Goal: Transaction & Acquisition: Subscribe to service/newsletter

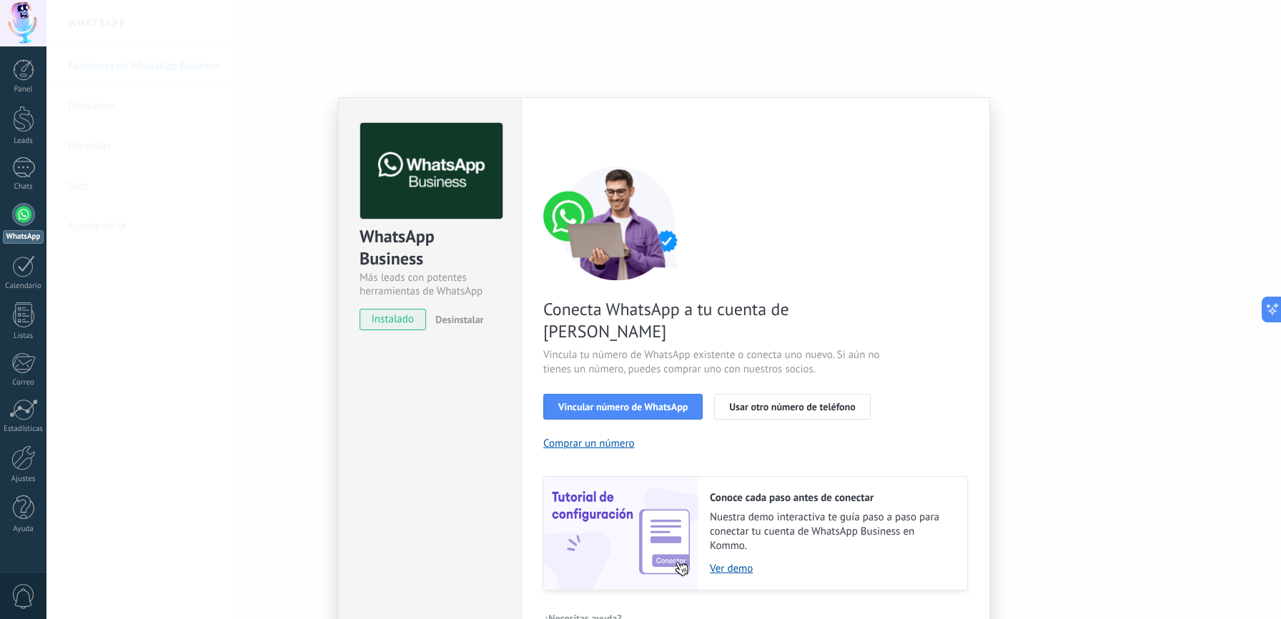
scroll to position [14, 0]
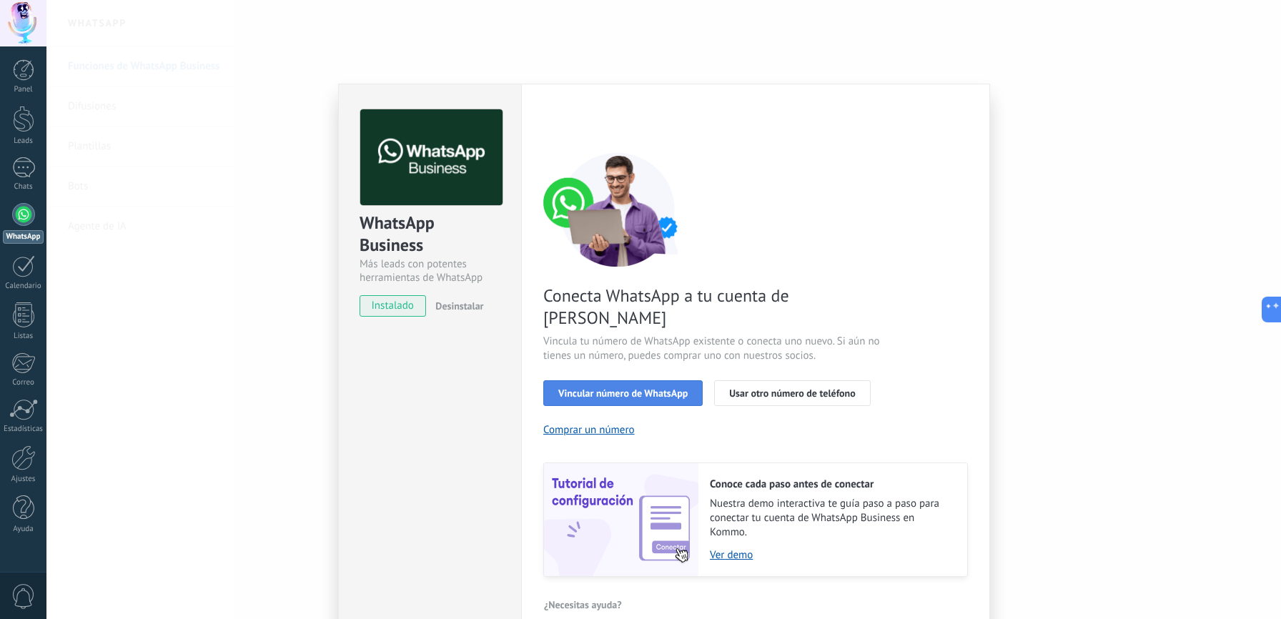
click at [603, 388] on span "Vincular número de WhatsApp" at bounding box center [622, 393] width 129 height 10
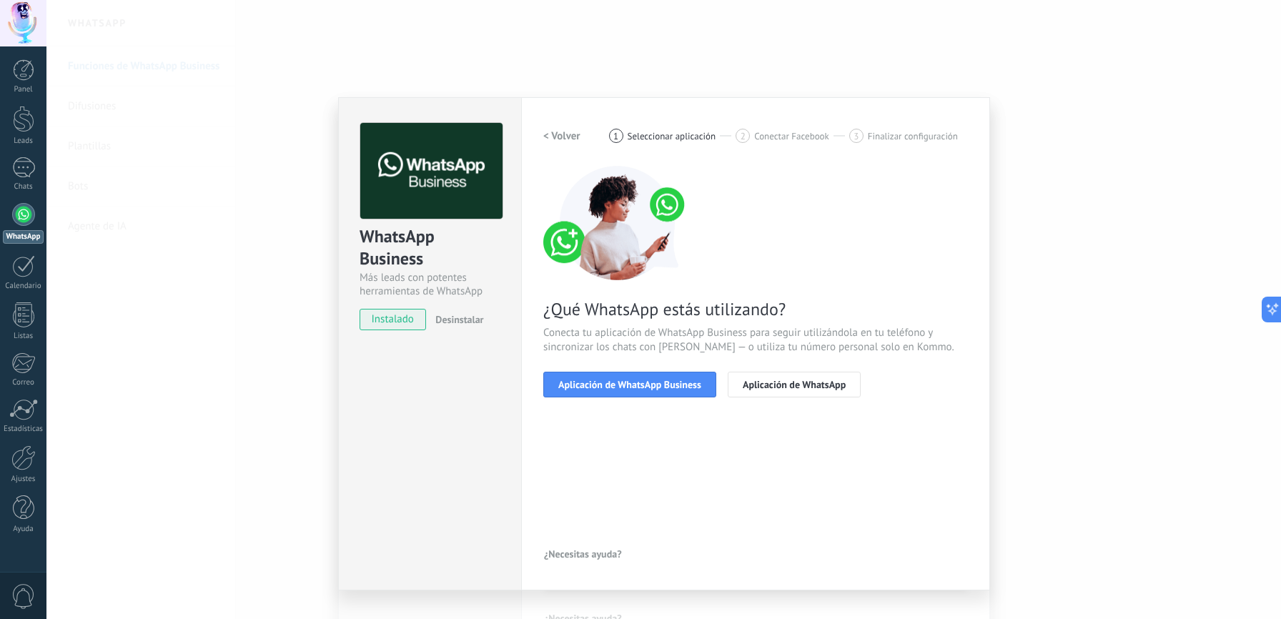
scroll to position [0, 0]
click at [648, 384] on span "Aplicación de WhatsApp Business" at bounding box center [629, 384] width 143 height 10
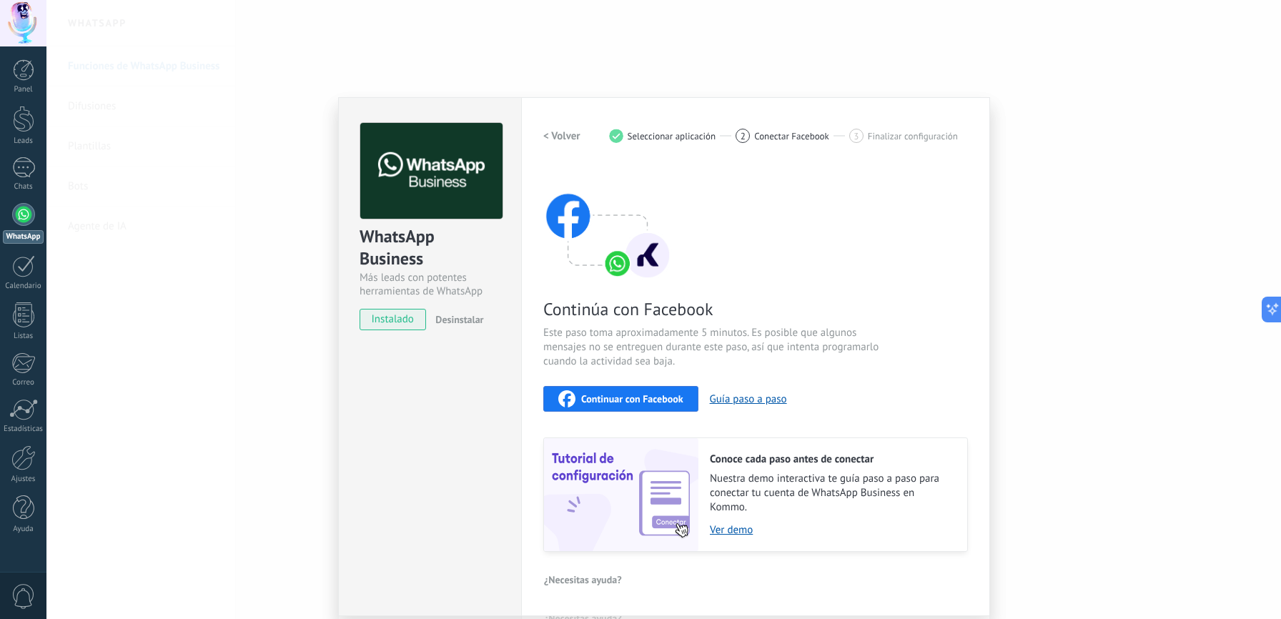
click at [614, 399] on span "Continuar con Facebook" at bounding box center [632, 399] width 102 height 10
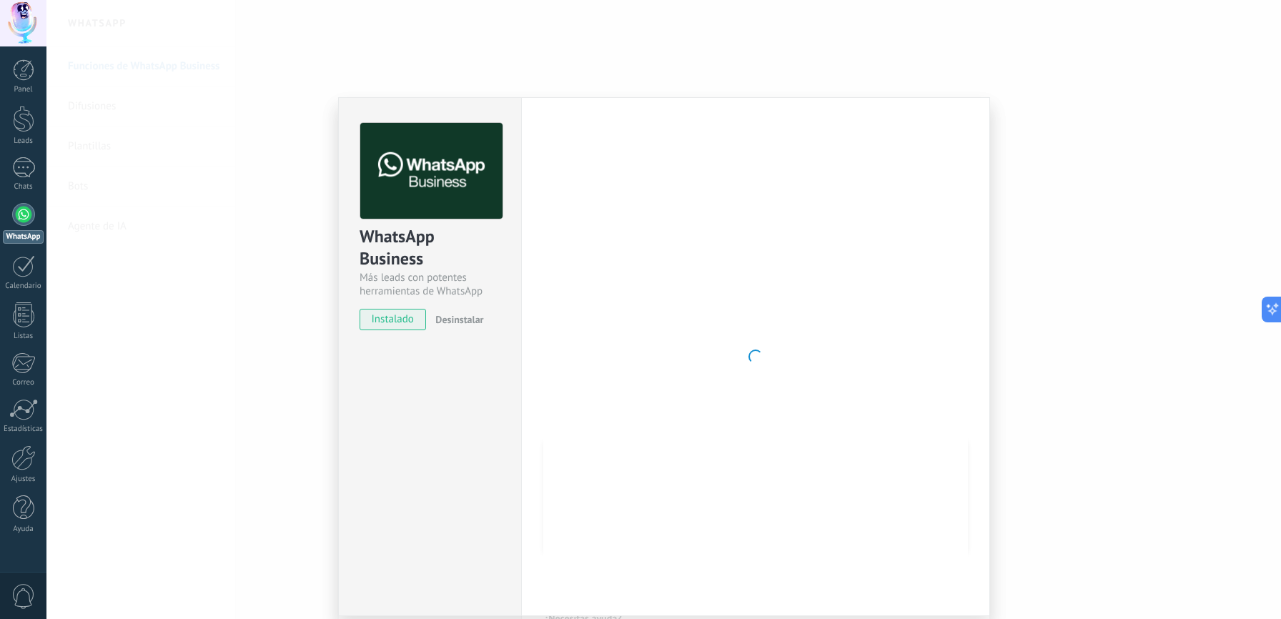
click at [18, 595] on span "0" at bounding box center [23, 596] width 24 height 25
click at [1271, 311] on icon at bounding box center [1266, 309] width 15 height 15
type textarea "**********"
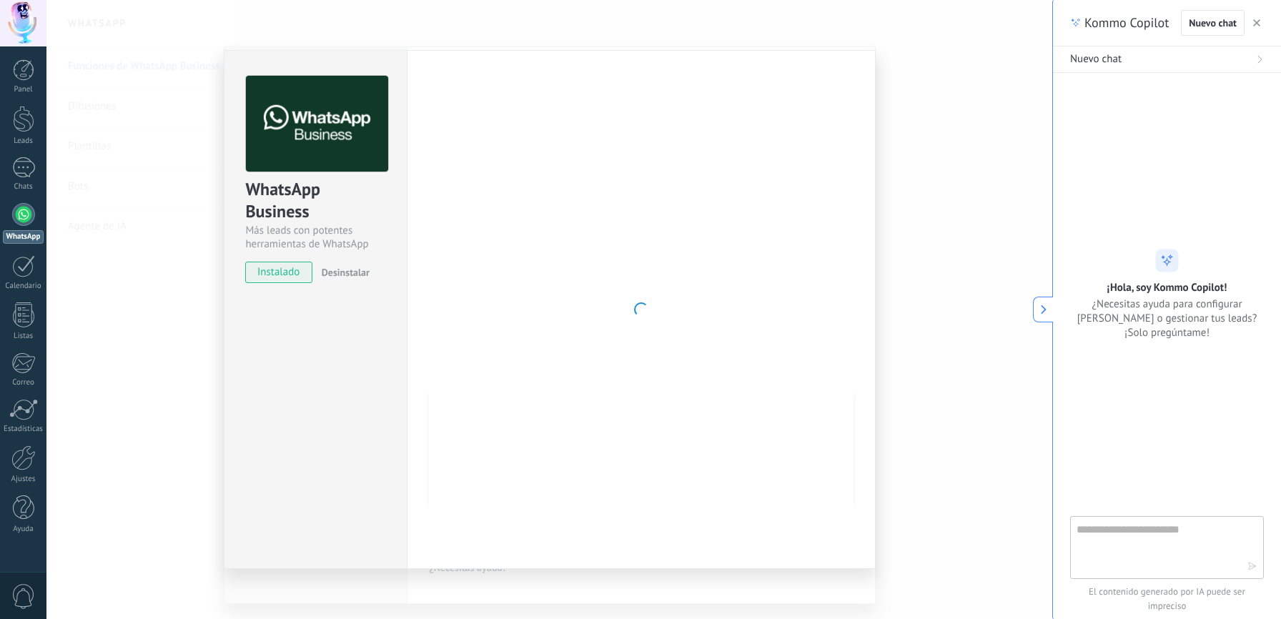
click at [1122, 61] on div "Nuevo chat" at bounding box center [1167, 59] width 194 height 14
click at [1146, 532] on textarea at bounding box center [1156, 546] width 161 height 51
type textarea "**********"
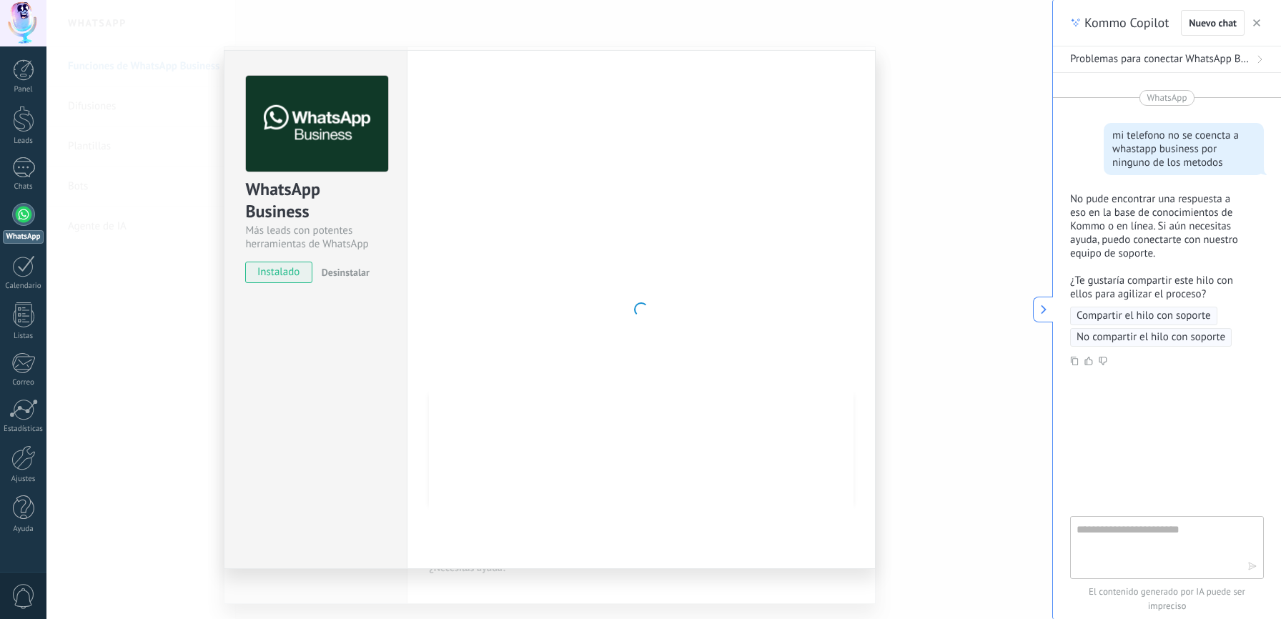
click at [1126, 323] on span "Compartir el hilo con soporte" at bounding box center [1143, 316] width 134 height 14
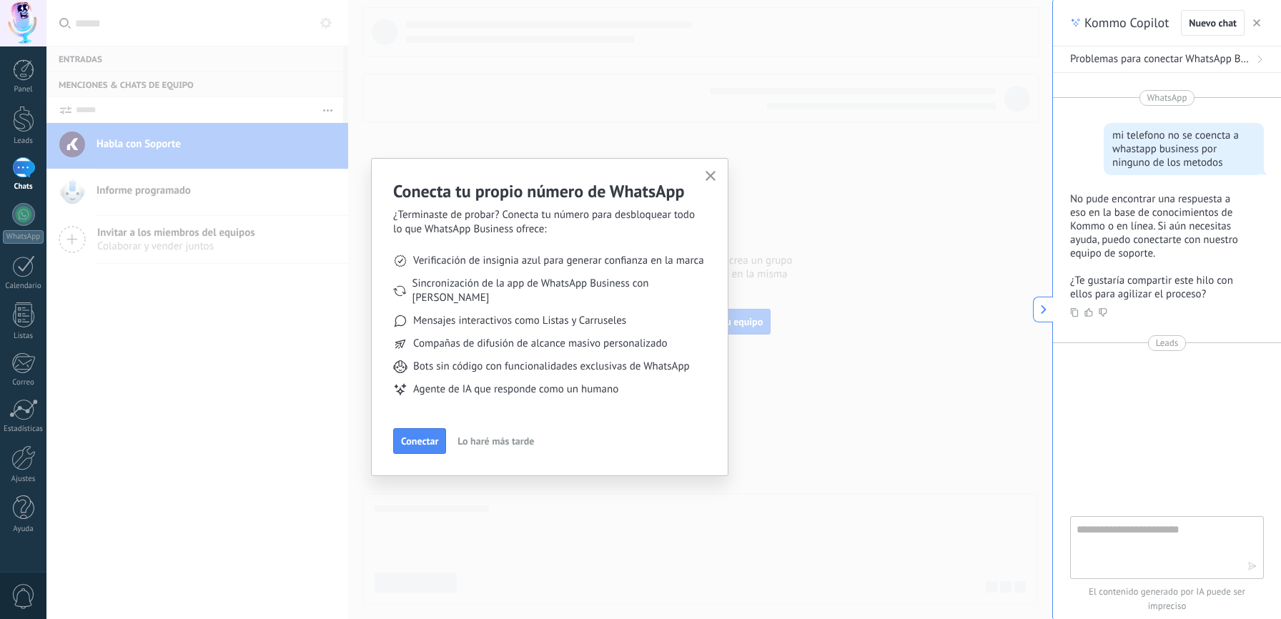
type textarea "*******"
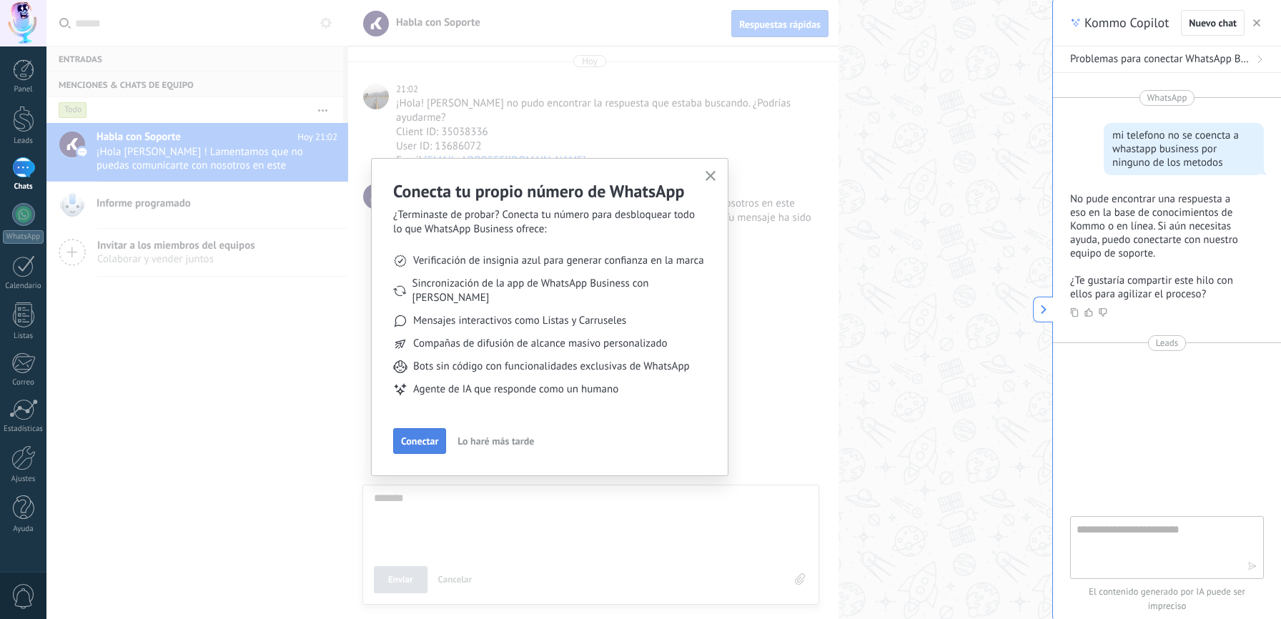
click at [417, 436] on span "Conectar" at bounding box center [419, 441] width 37 height 10
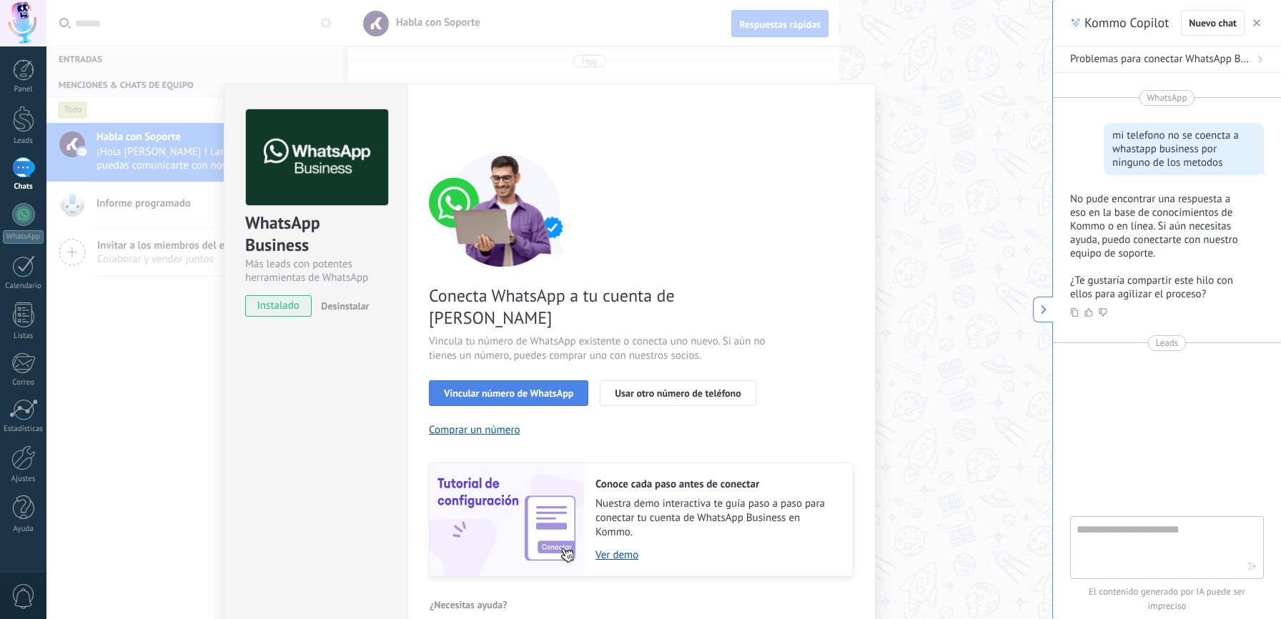
click at [547, 388] on span "Vincular número de WhatsApp" at bounding box center [508, 393] width 129 height 10
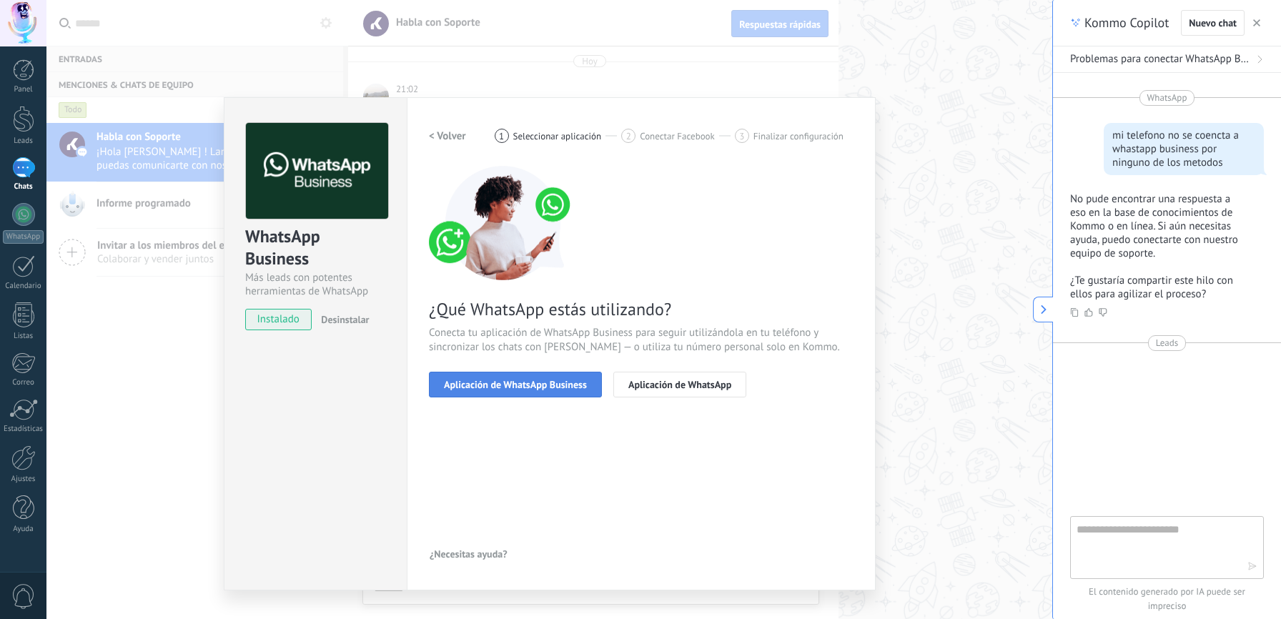
click at [550, 381] on span "Aplicación de WhatsApp Business" at bounding box center [515, 384] width 143 height 10
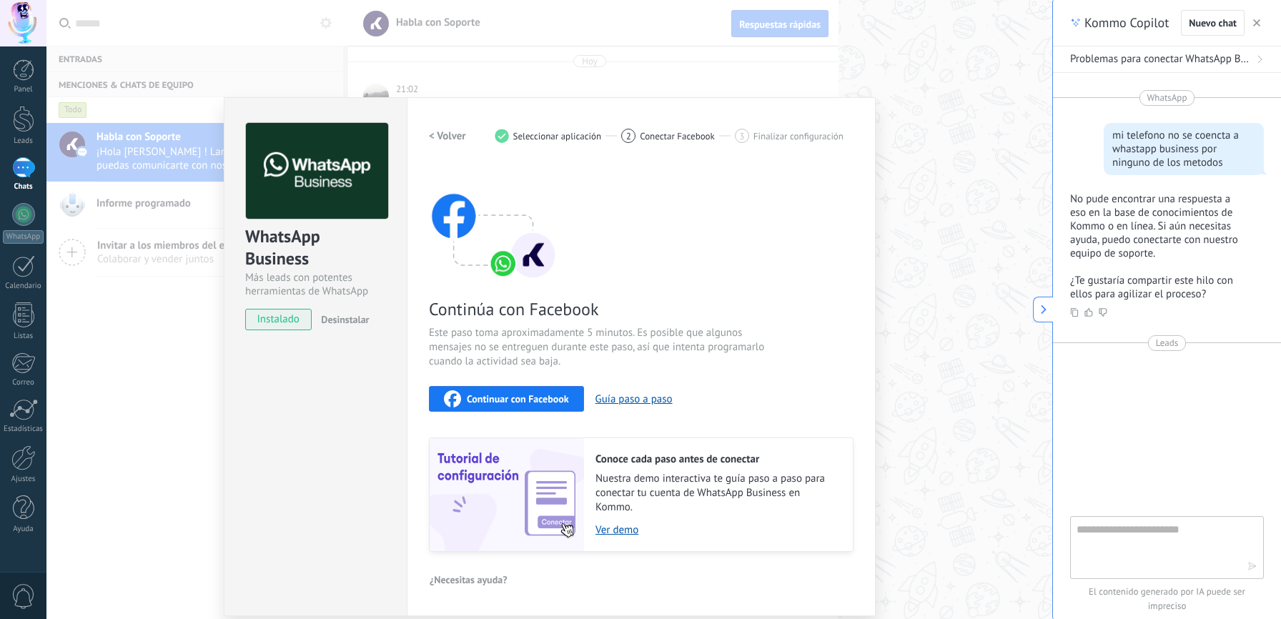
click at [519, 398] on span "Continuar con Facebook" at bounding box center [518, 399] width 102 height 10
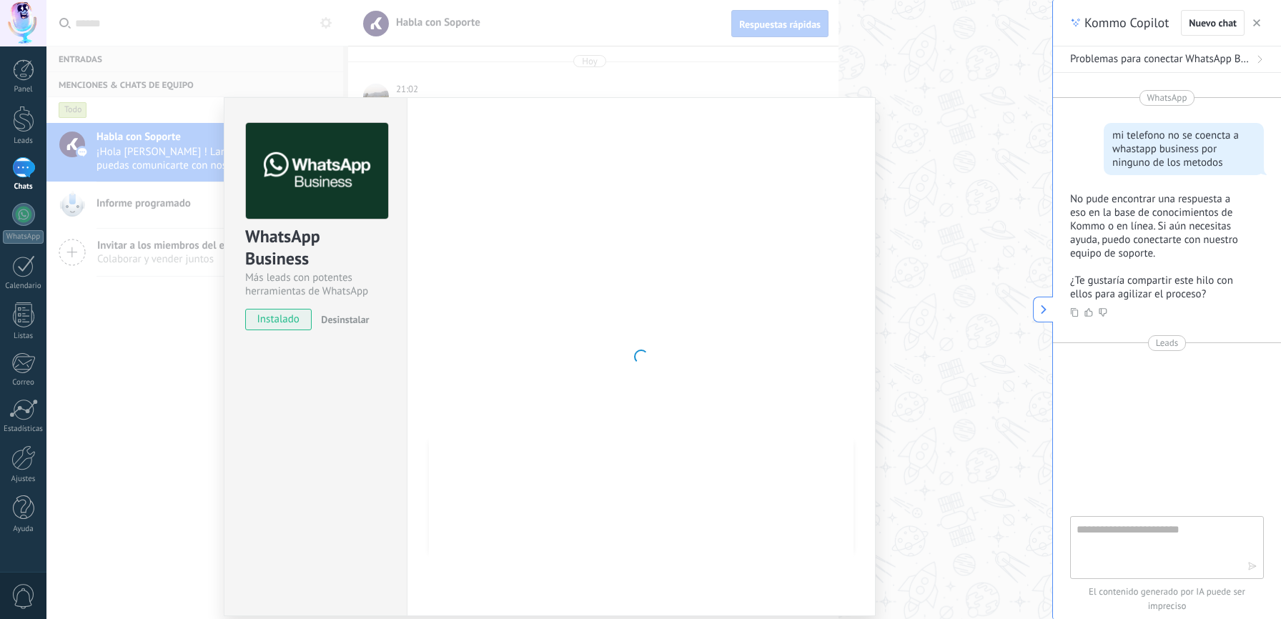
click at [145, 177] on div "WhatsApp Business Más leads con potentes herramientas de WhatsApp instalado Des…" at bounding box center [548, 309] width 1005 height 619
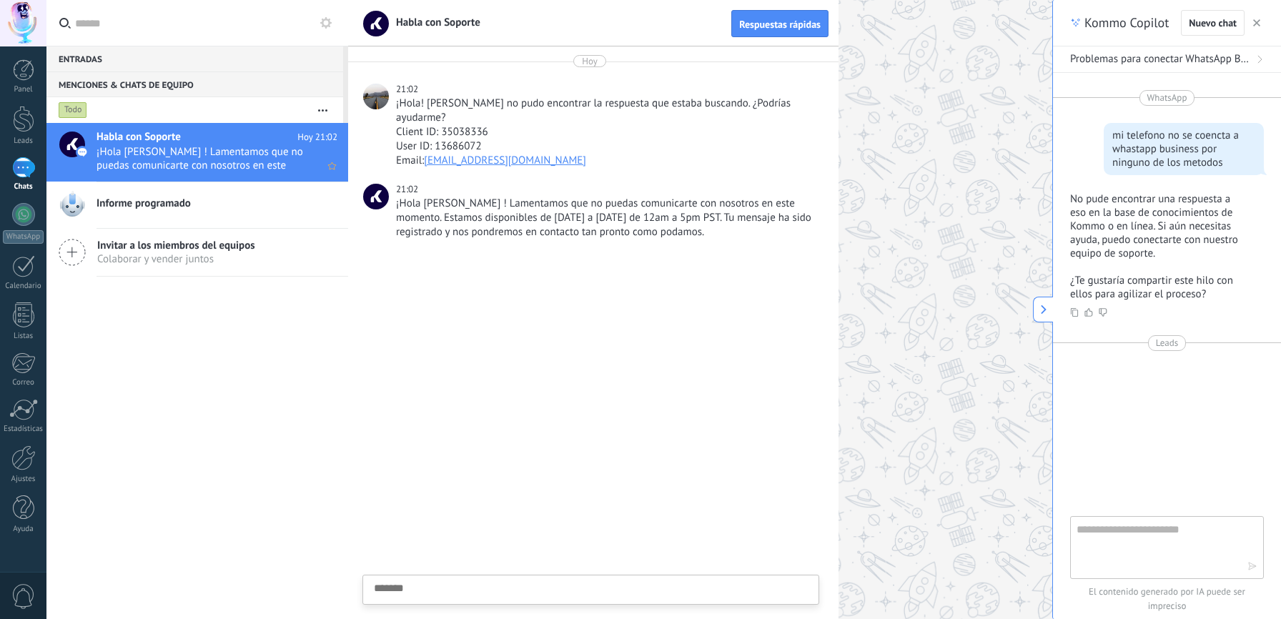
click at [153, 154] on span "¡Hola [PERSON_NAME] ! Lamentamos que no puedas comunicarte con nosotros en este…" at bounding box center [203, 158] width 214 height 27
click at [20, 510] on div at bounding box center [23, 507] width 21 height 25
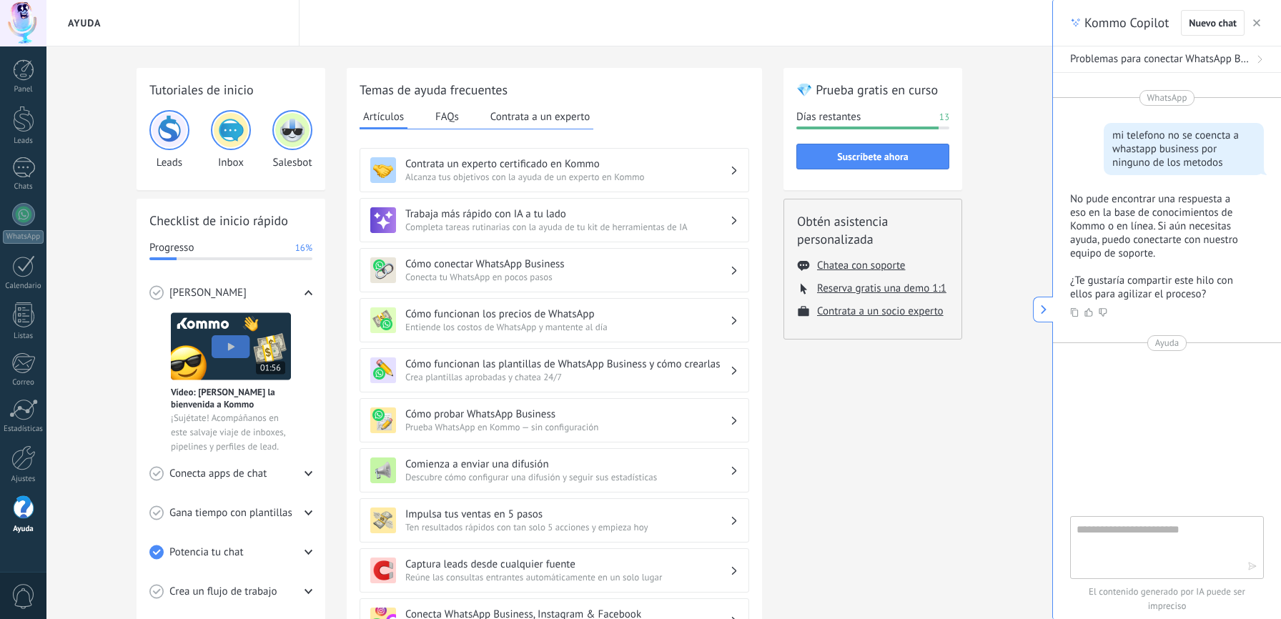
click at [543, 256] on div "Cómo conectar WhatsApp Business Conecta tu WhatsApp en pocos pasos" at bounding box center [553, 270] width 389 height 44
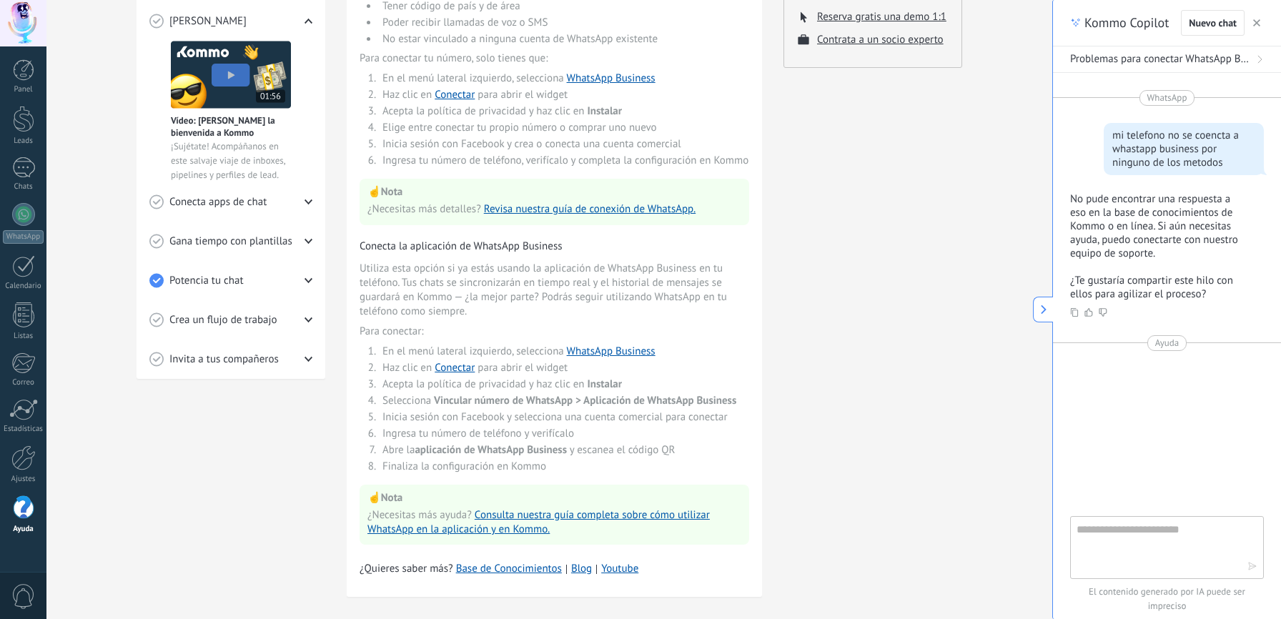
scroll to position [297, 0]
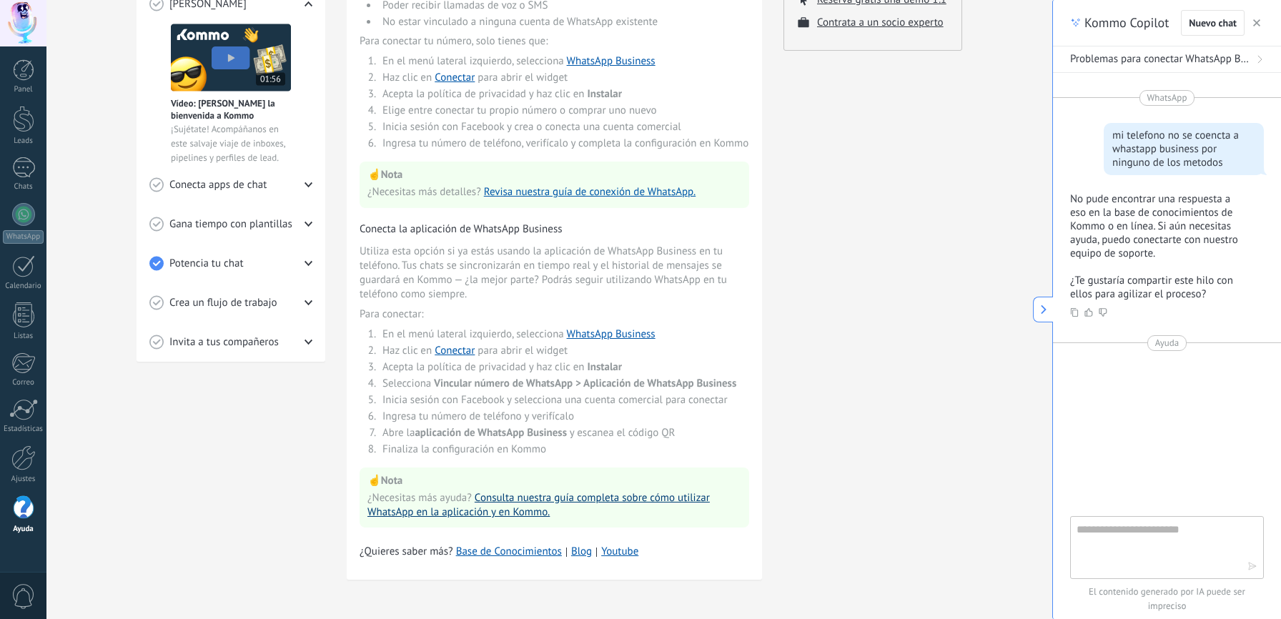
click at [525, 501] on link "Consulta nuestra guía completa sobre cómo utilizar WhatsApp en la aplicación y …" at bounding box center [538, 505] width 342 height 28
click at [23, 269] on div at bounding box center [23, 266] width 23 height 22
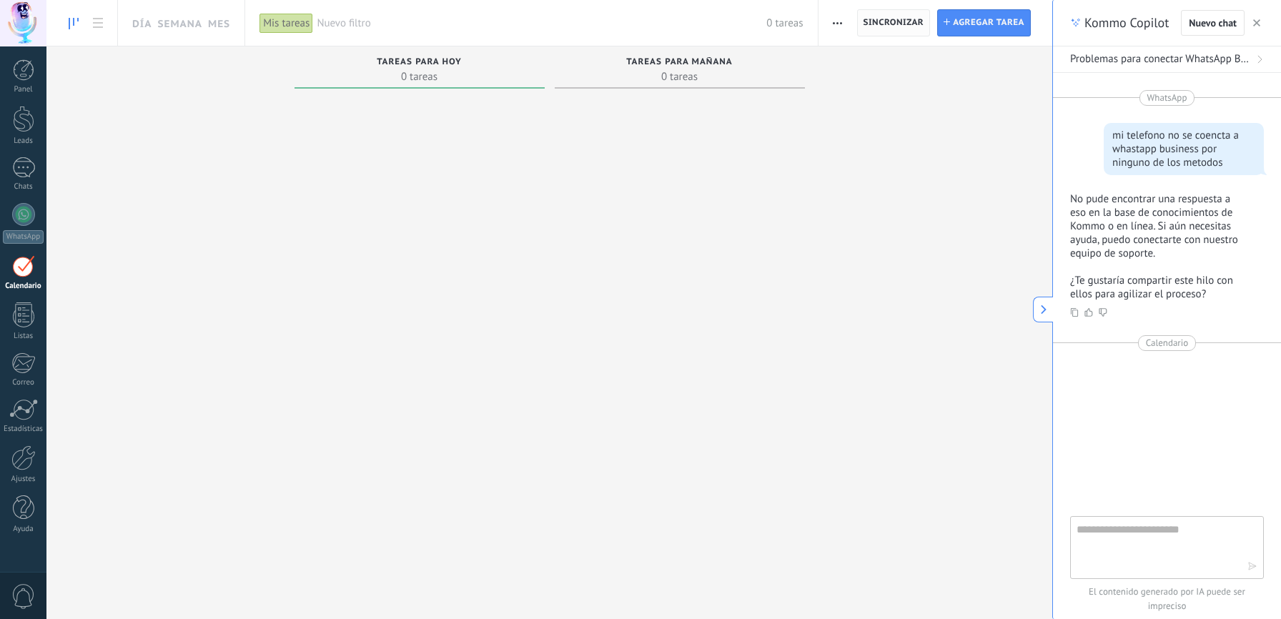
click at [894, 23] on span "Sincronizar" at bounding box center [893, 23] width 61 height 9
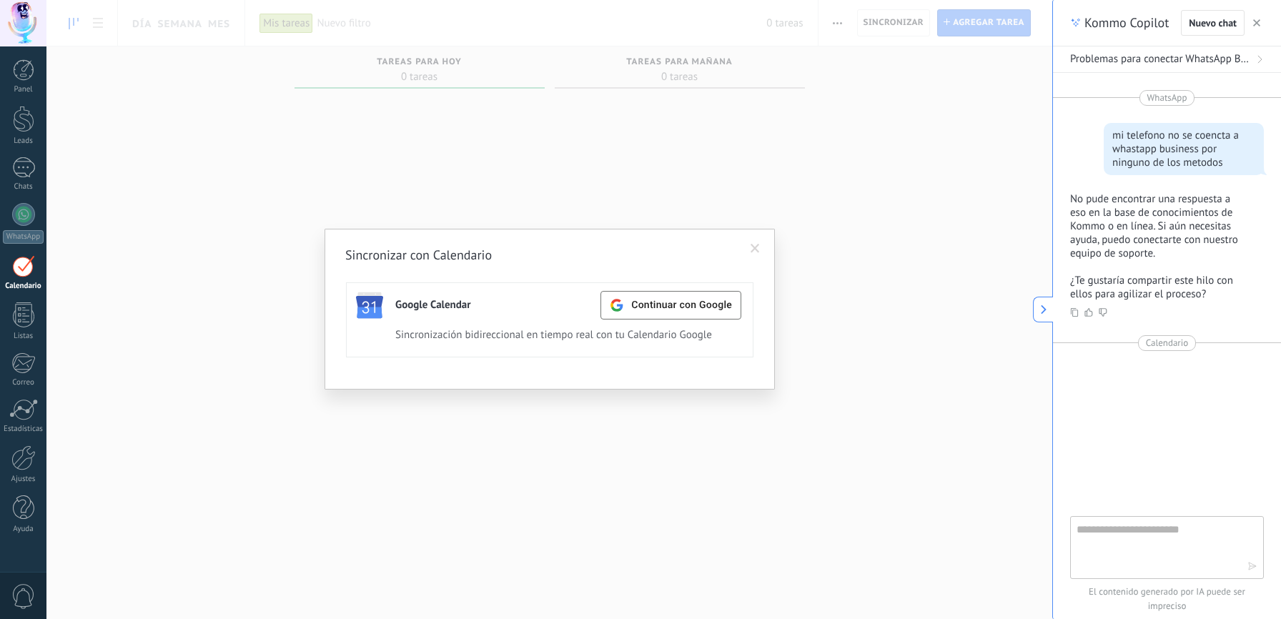
click at [507, 394] on div "Sincronizar con Calendario Google Calendar Continuar con Google Activa Apagar S…" at bounding box center [548, 309] width 1005 height 619
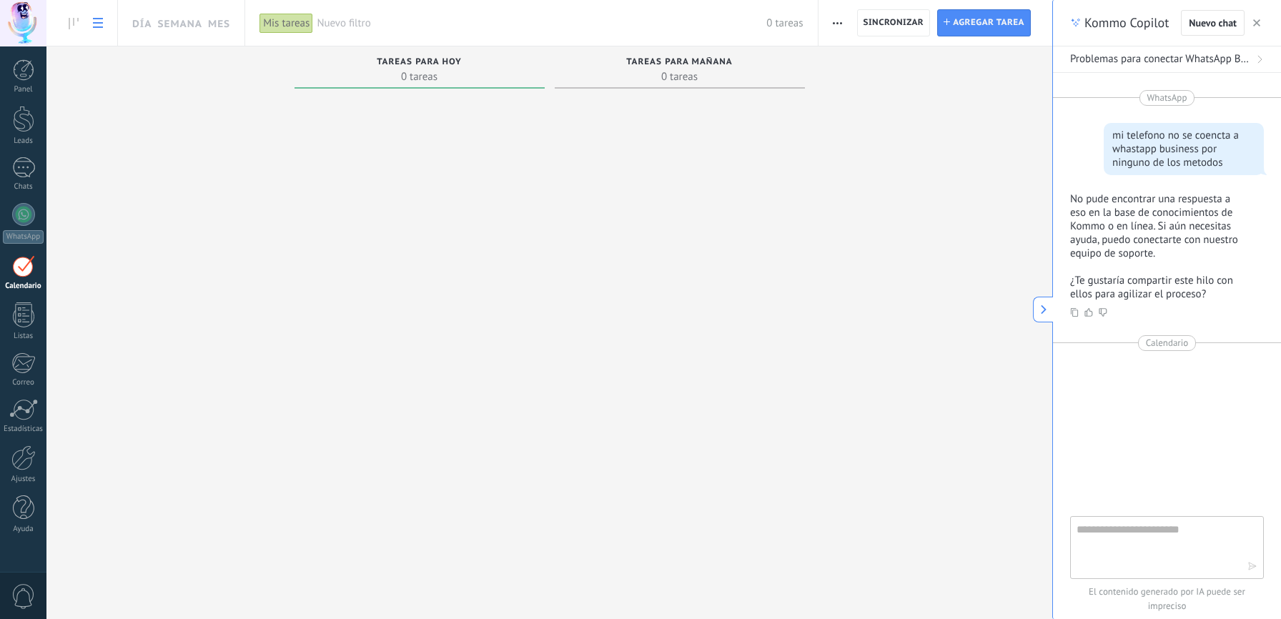
click at [101, 24] on icon at bounding box center [98, 23] width 10 height 10
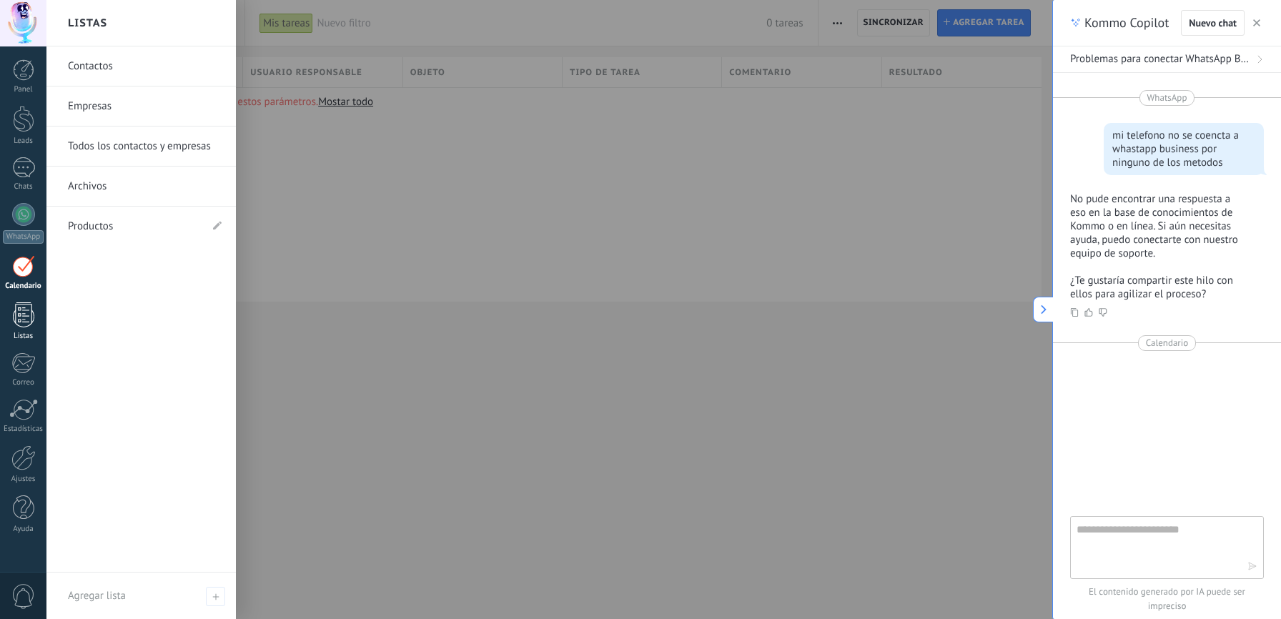
click at [24, 317] on div at bounding box center [23, 314] width 21 height 25
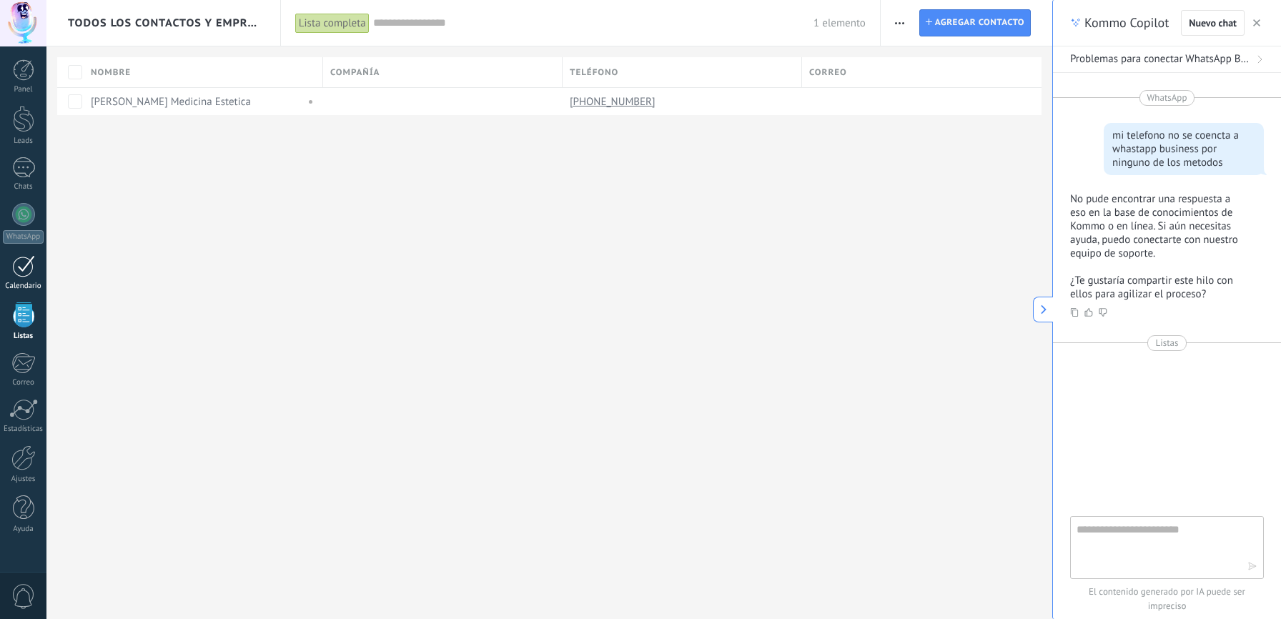
click at [20, 274] on div at bounding box center [23, 266] width 23 height 22
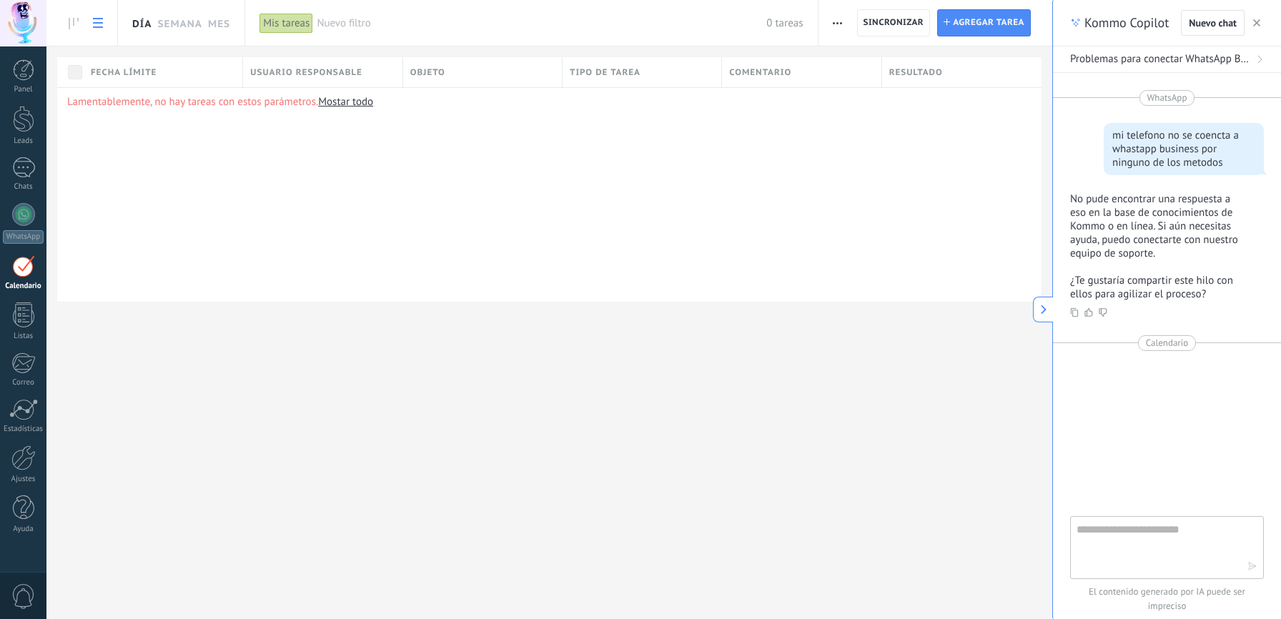
click at [139, 21] on link "Día" at bounding box center [141, 23] width 19 height 46
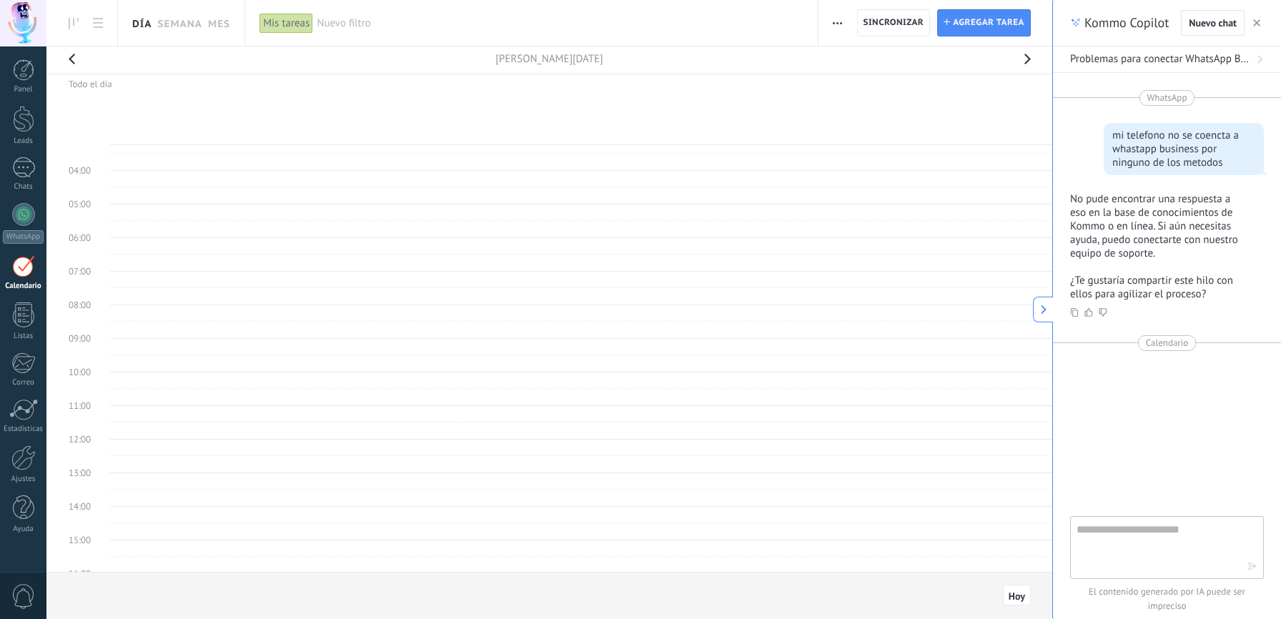
scroll to position [129, 0]
click at [835, 19] on span "button" at bounding box center [837, 22] width 9 height 27
click at [903, 29] on span "Sincronizar" at bounding box center [893, 23] width 61 height 26
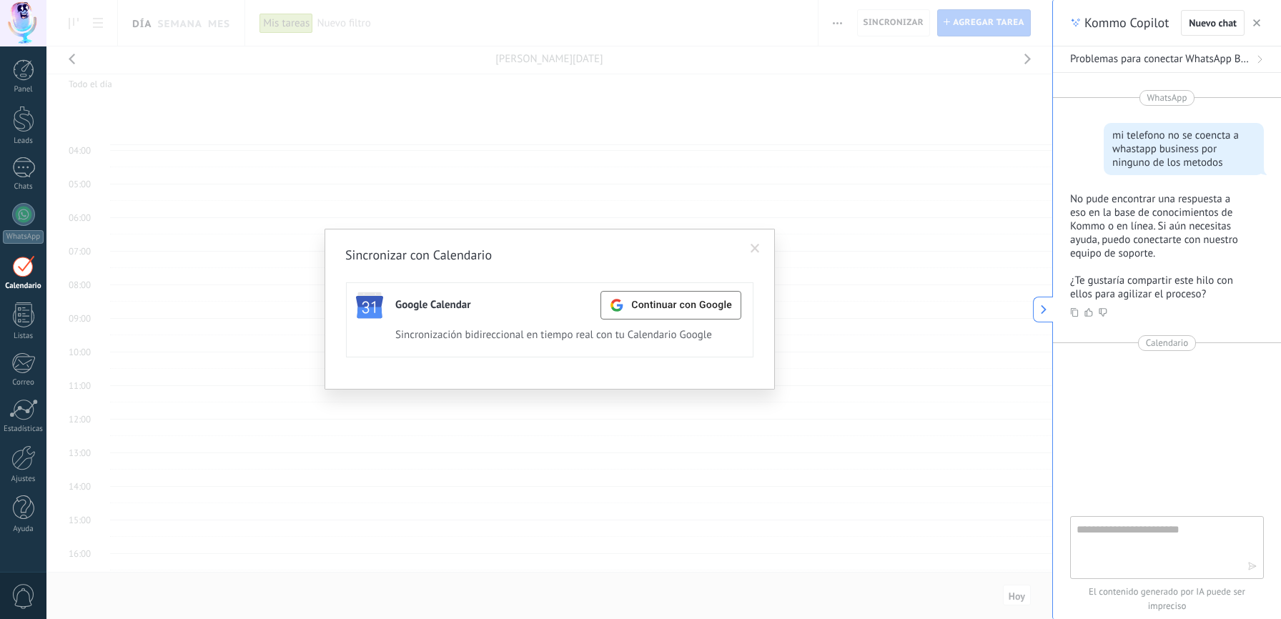
click at [752, 246] on span at bounding box center [754, 249] width 9 height 10
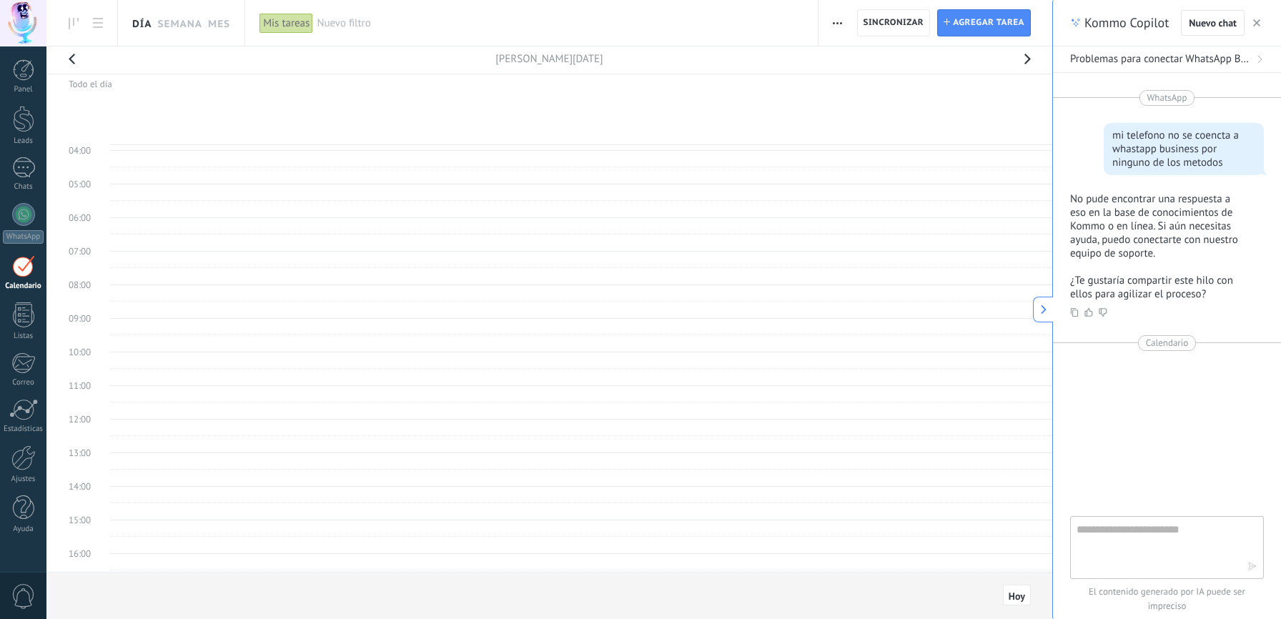
click at [1041, 309] on icon at bounding box center [1043, 309] width 10 height 10
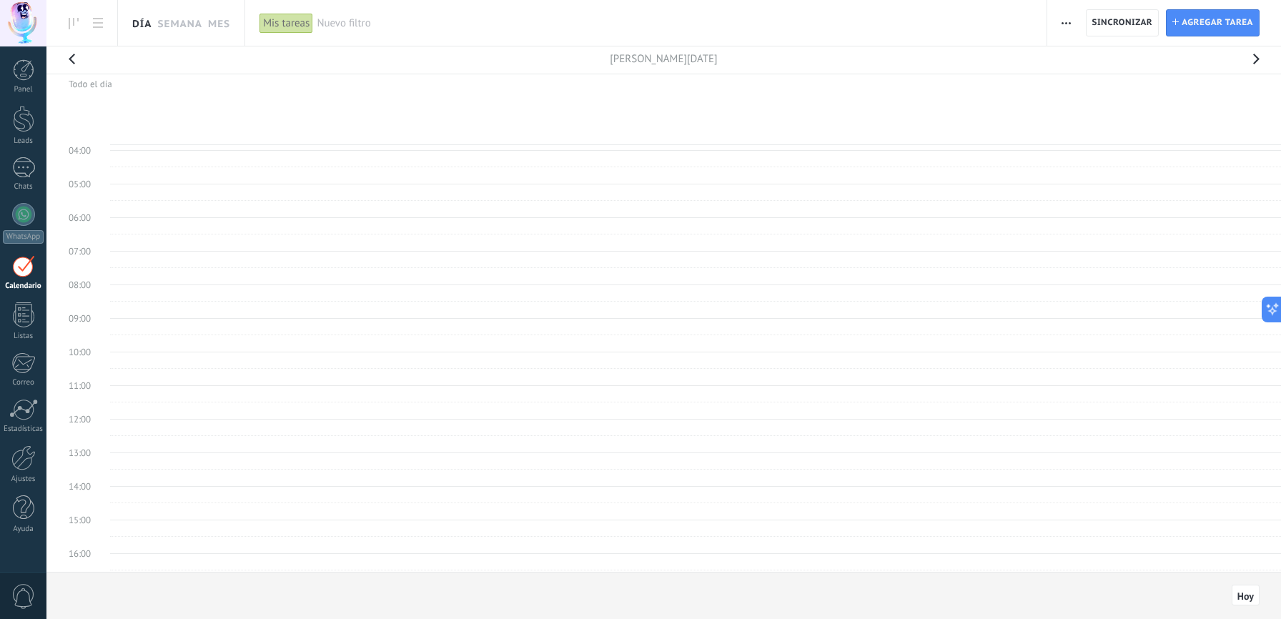
click at [1062, 19] on span "button" at bounding box center [1065, 22] width 9 height 27
click at [23, 69] on div at bounding box center [23, 69] width 21 height 21
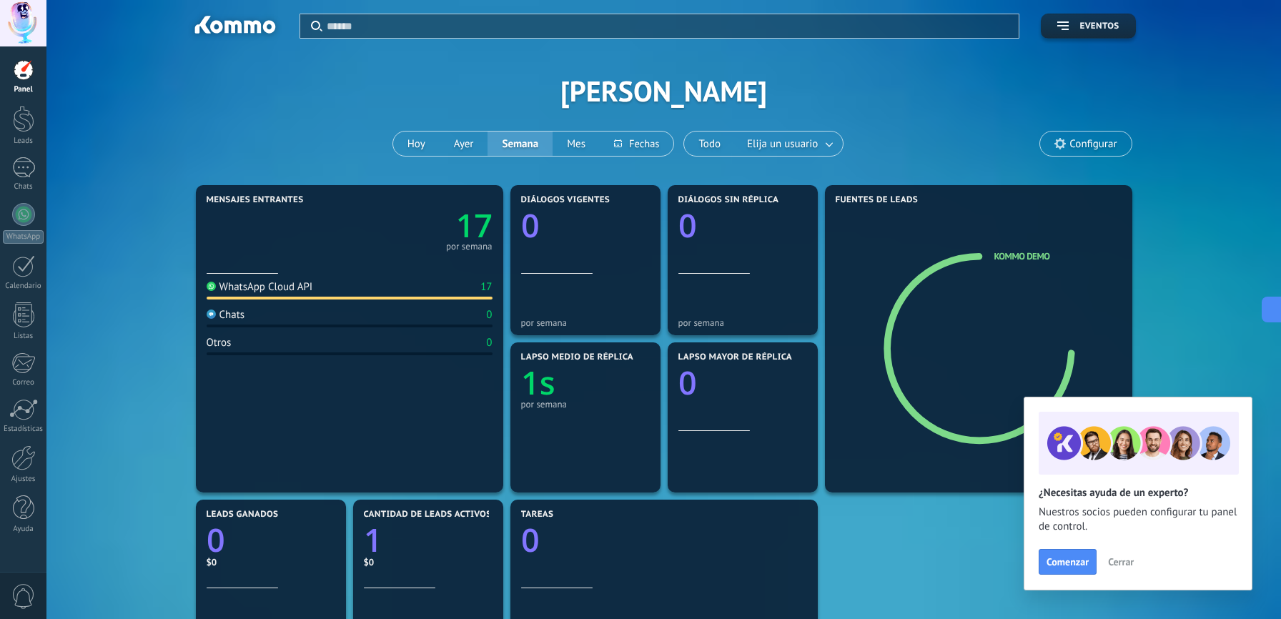
click at [1123, 563] on span "Cerrar" at bounding box center [1121, 562] width 26 height 10
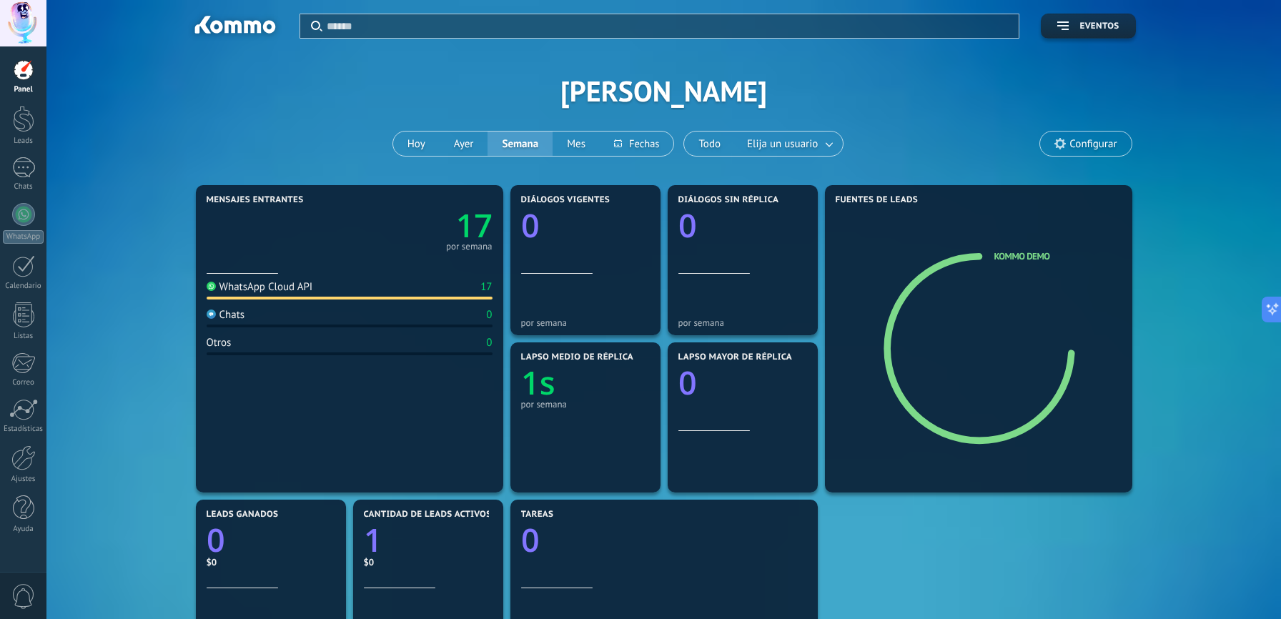
click at [295, 293] on div "WhatsApp Cloud API" at bounding box center [260, 287] width 106 height 14
click at [487, 287] on div "17" at bounding box center [485, 287] width 11 height 14
click at [28, 169] on div "1" at bounding box center [23, 167] width 23 height 21
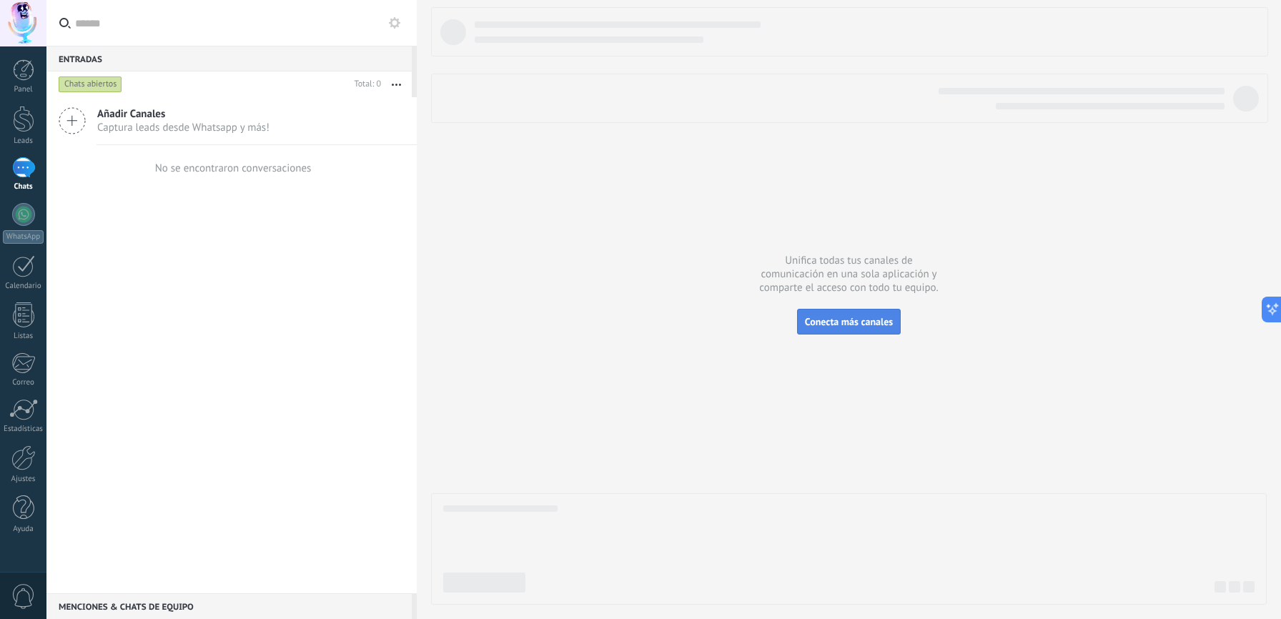
click at [846, 318] on span "Conecta más canales" at bounding box center [849, 321] width 88 height 13
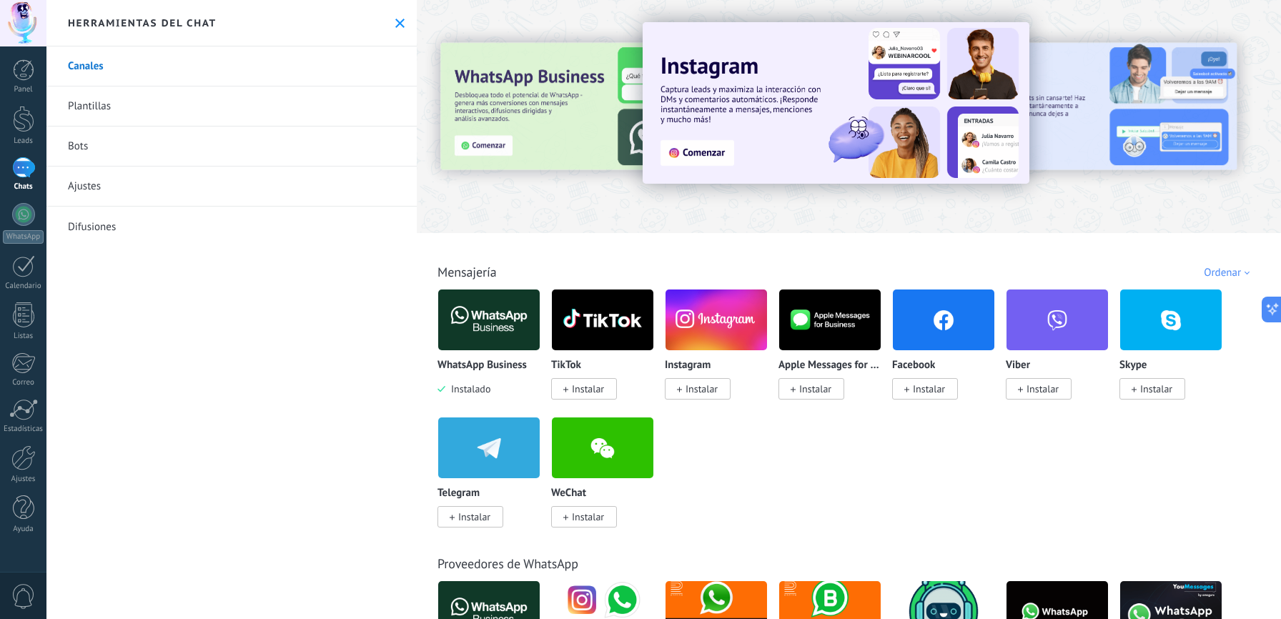
click at [697, 151] on img at bounding box center [835, 102] width 387 height 161
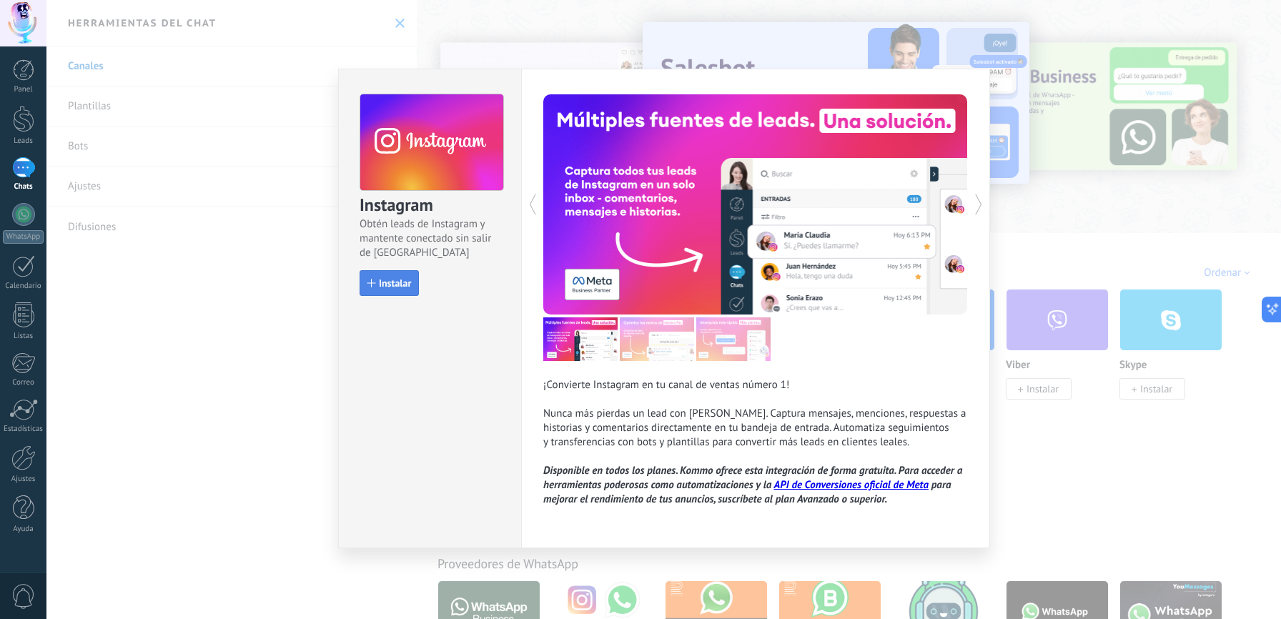
click at [396, 284] on span "Instalar" at bounding box center [395, 283] width 32 height 10
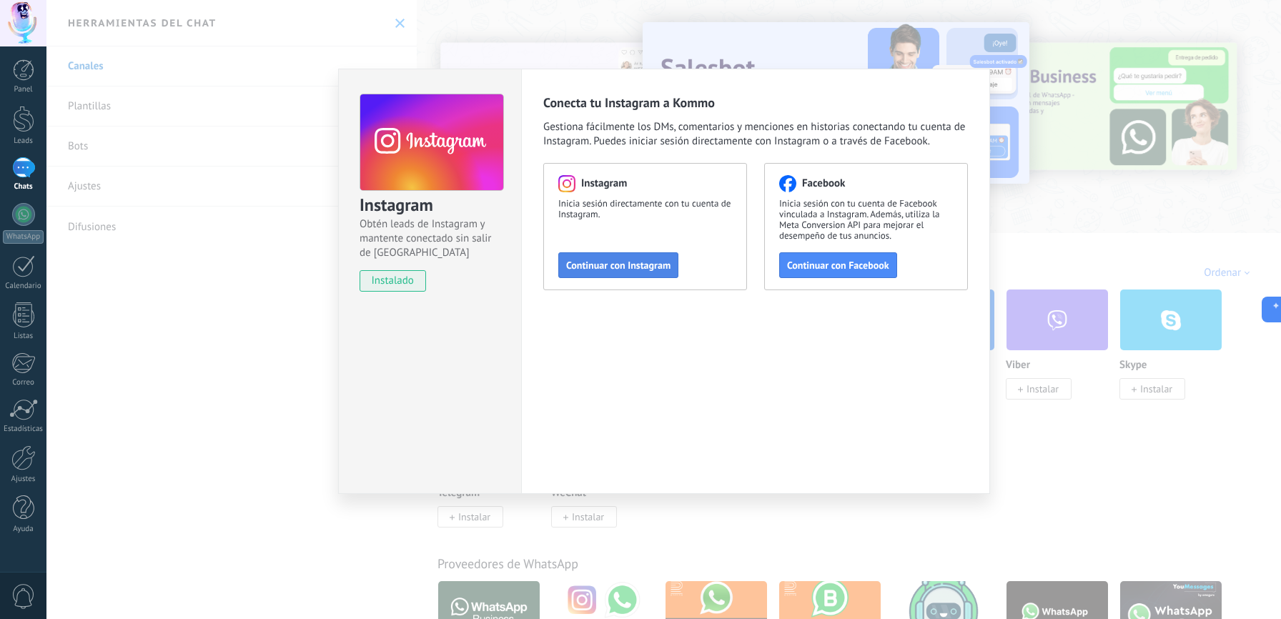
click at [614, 262] on span "Continuar con Instagram" at bounding box center [618, 265] width 104 height 10
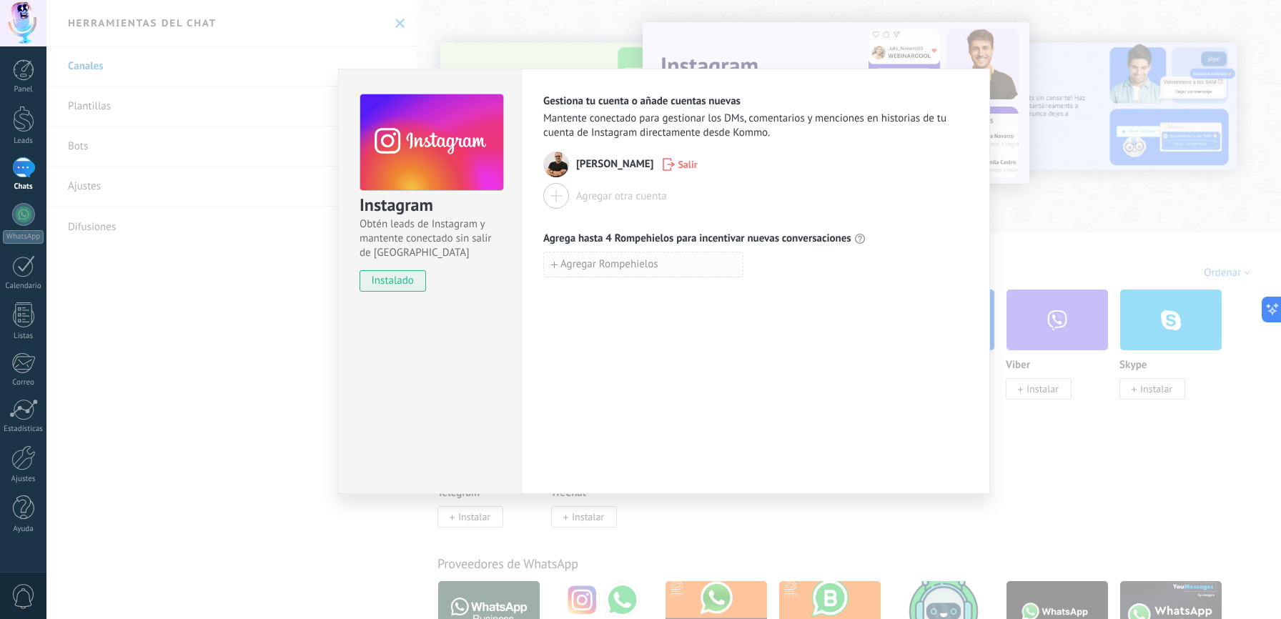
click at [559, 267] on span "Agregar Rompehielos" at bounding box center [604, 264] width 107 height 10
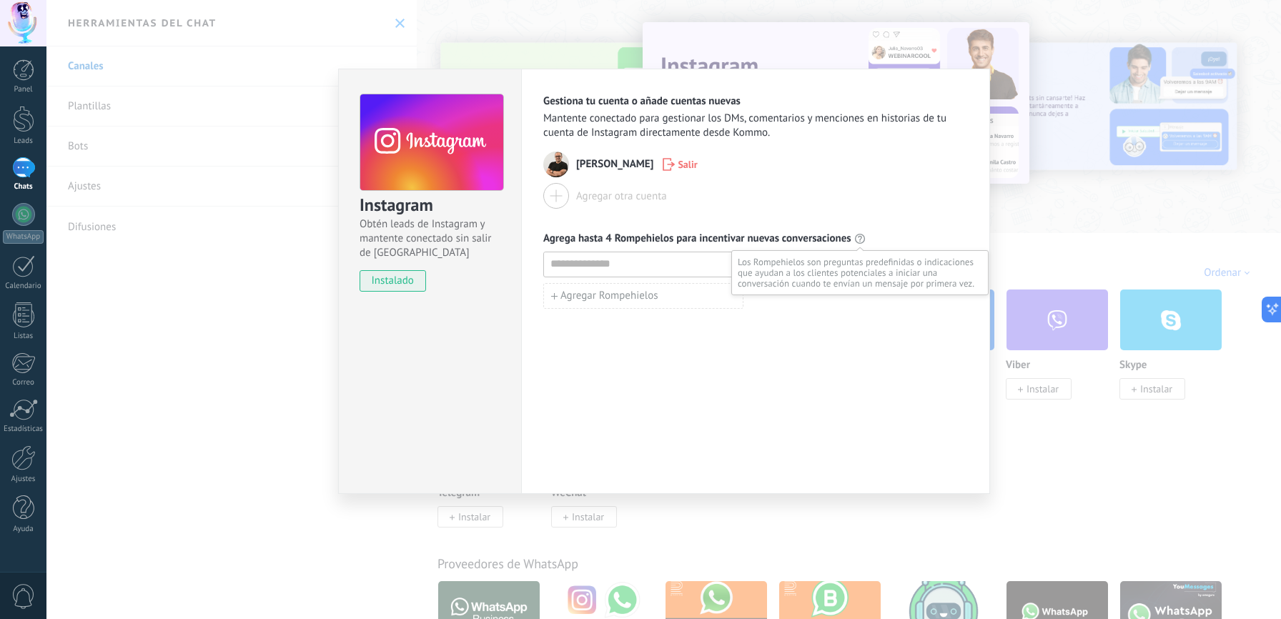
click at [863, 239] on icon at bounding box center [859, 238] width 11 height 11
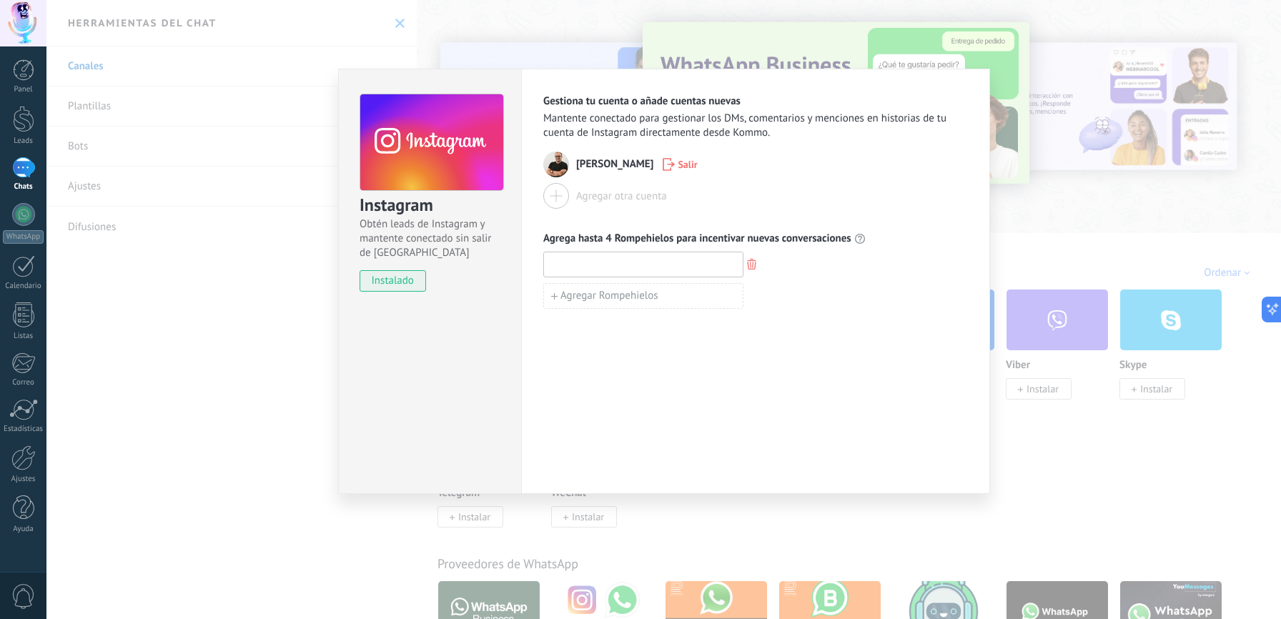
click at [571, 272] on input at bounding box center [643, 263] width 199 height 23
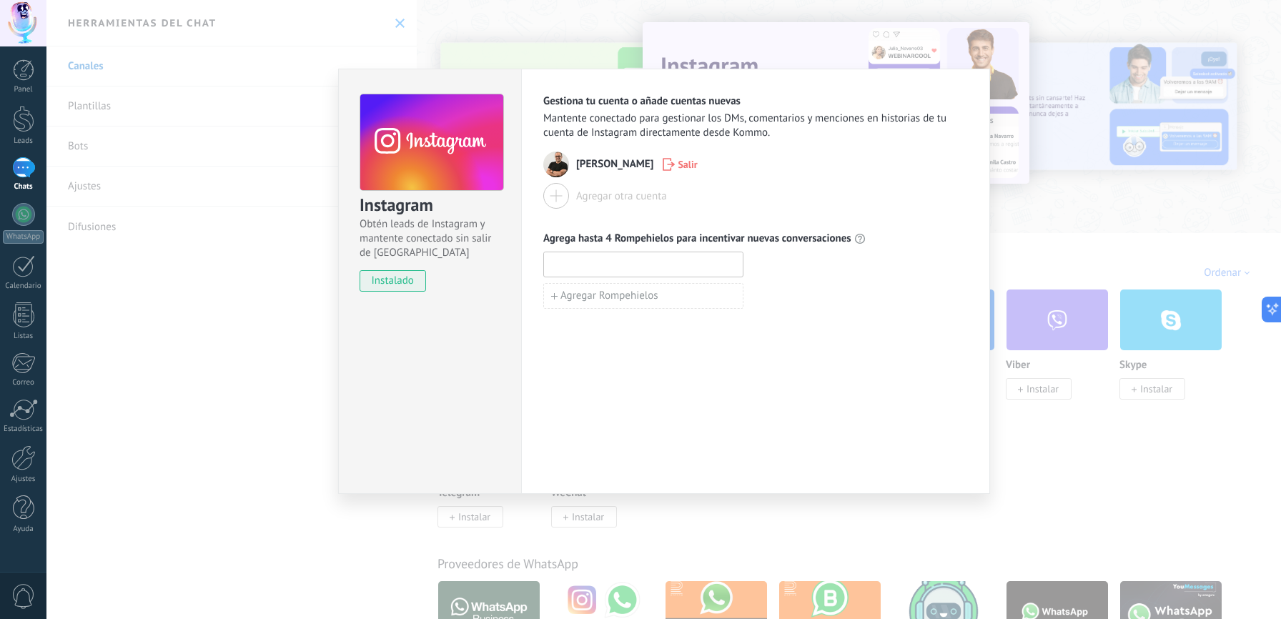
paste input "**********"
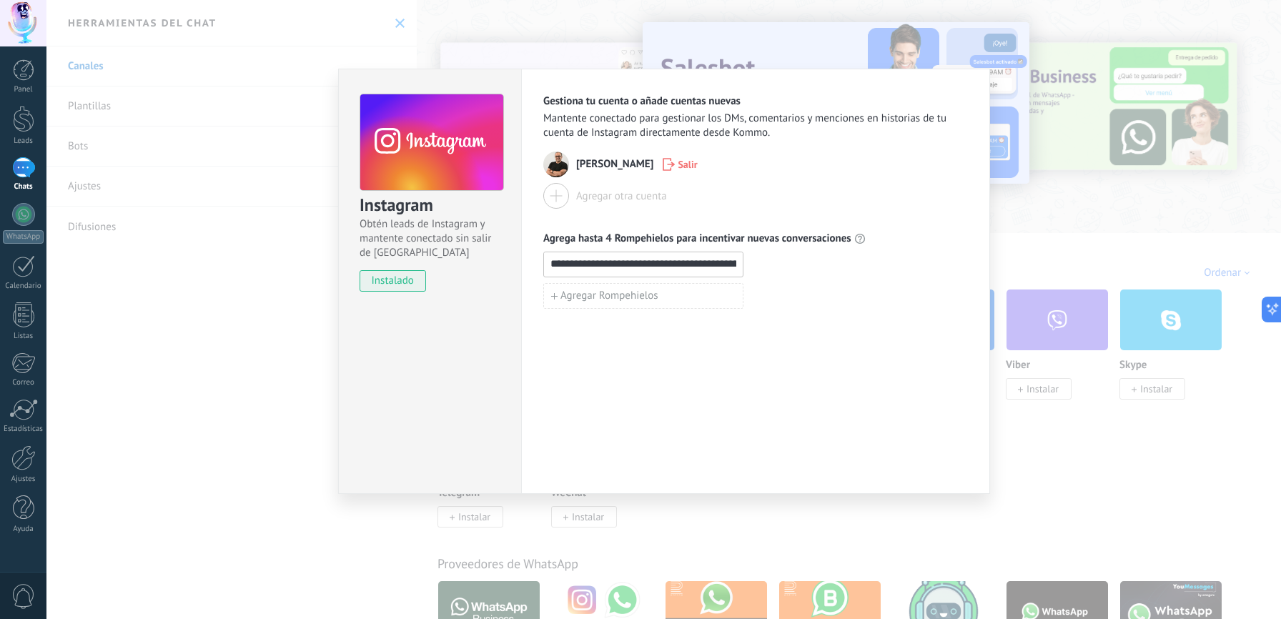
click at [615, 264] on input "**********" at bounding box center [643, 263] width 199 height 23
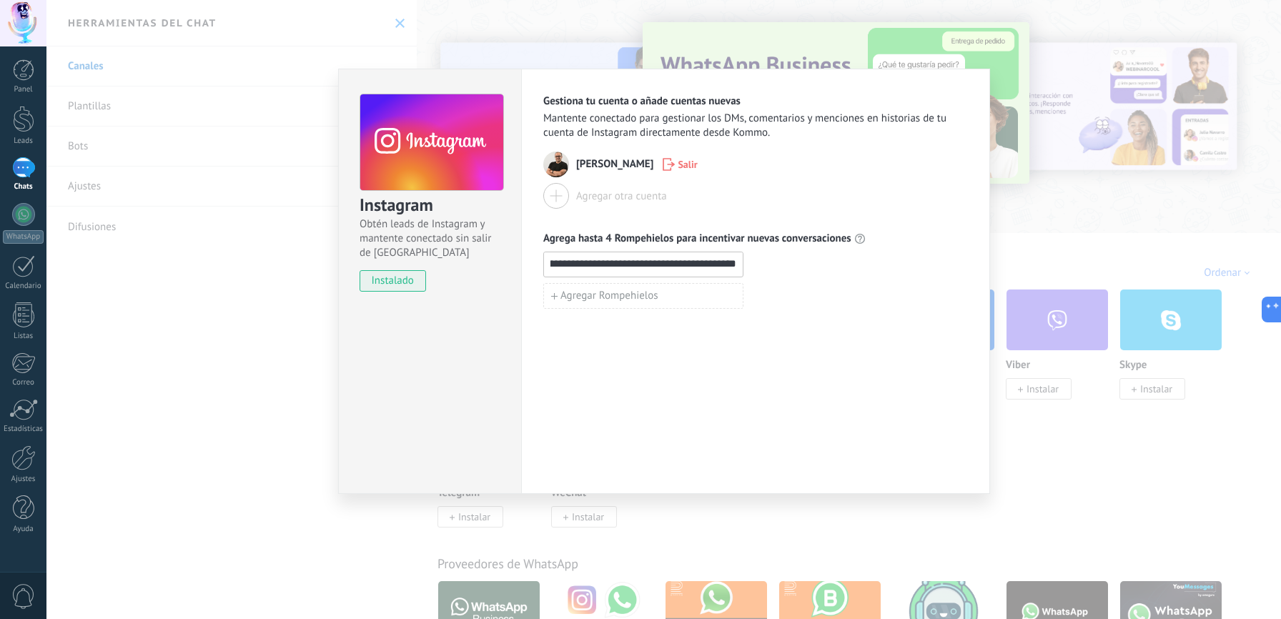
scroll to position [0, 95]
click at [735, 267] on input "**********" at bounding box center [643, 263] width 199 height 23
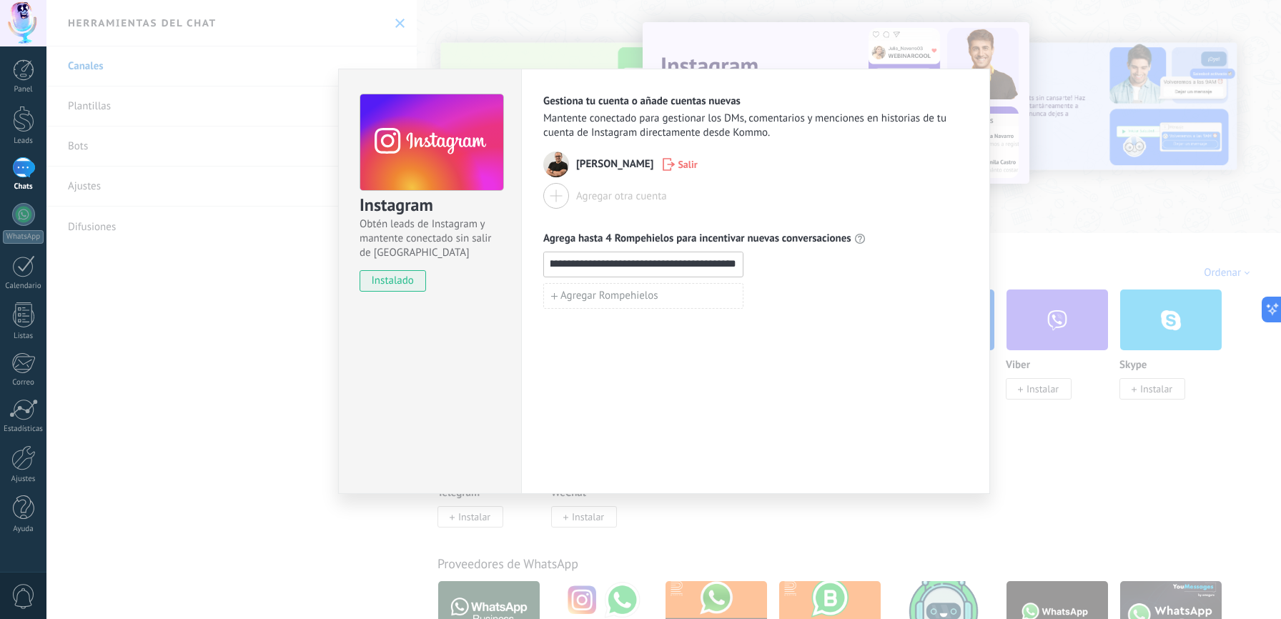
scroll to position [0, 0]
click at [738, 266] on input "**********" at bounding box center [643, 263] width 199 height 23
click at [727, 264] on input "**********" at bounding box center [643, 263] width 199 height 23
type input "**********"
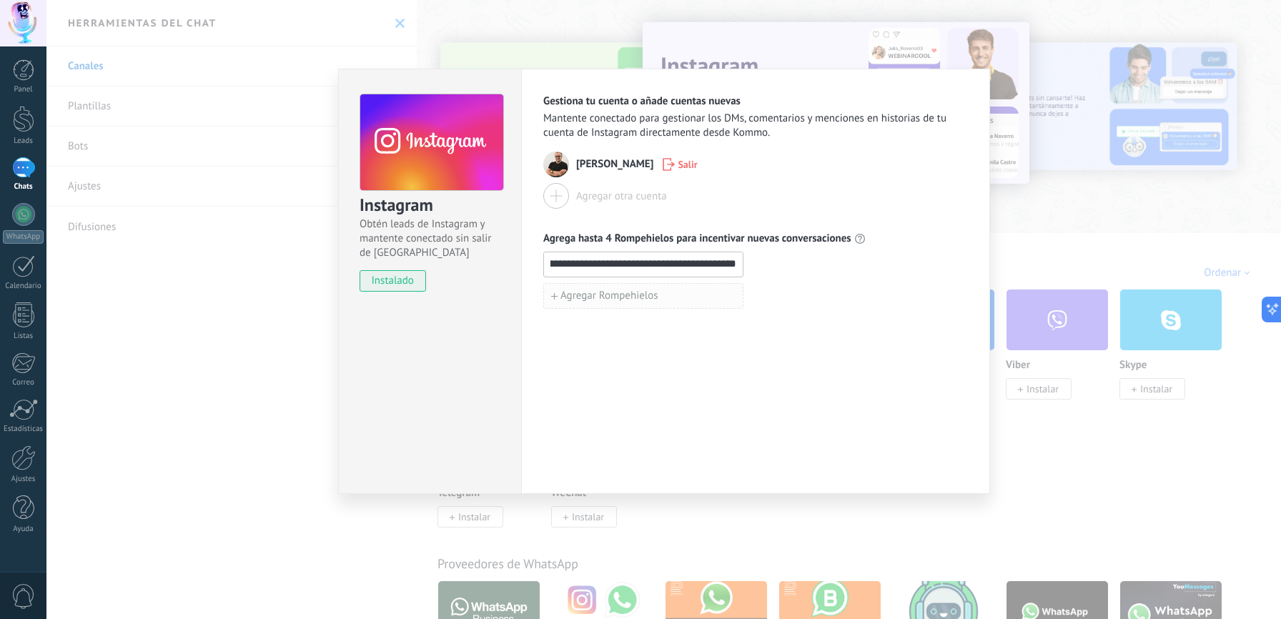
click at [627, 294] on span "Agregar Rompehielos" at bounding box center [609, 296] width 98 height 10
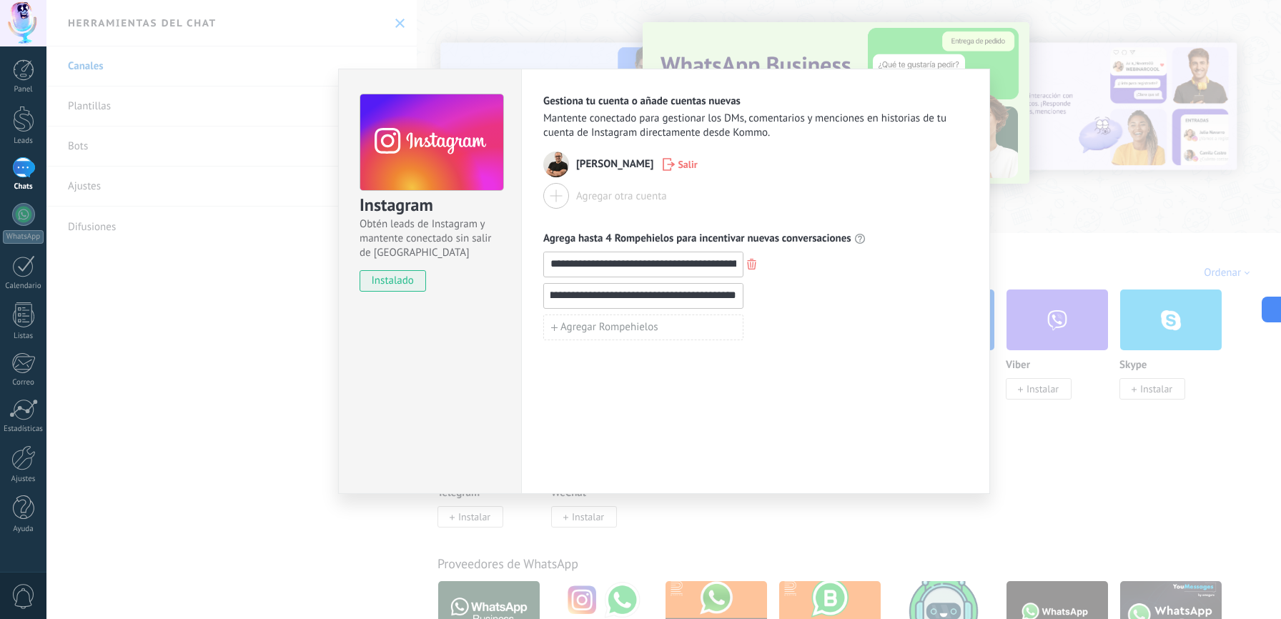
scroll to position [0, 164]
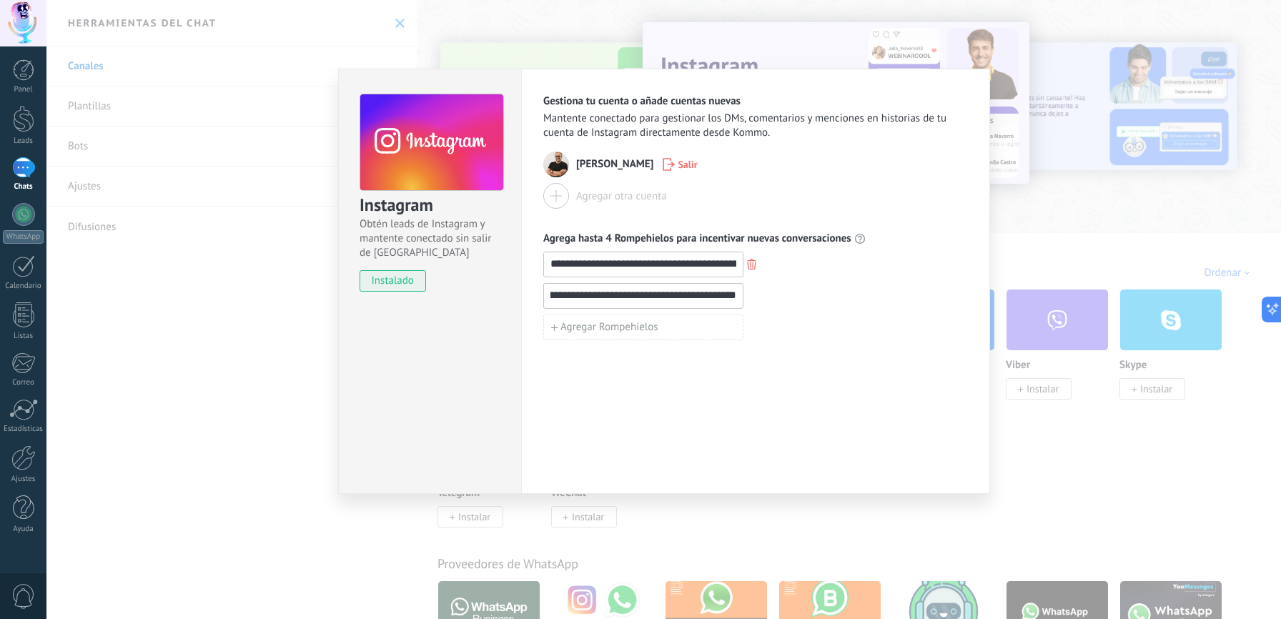
type input "**********"
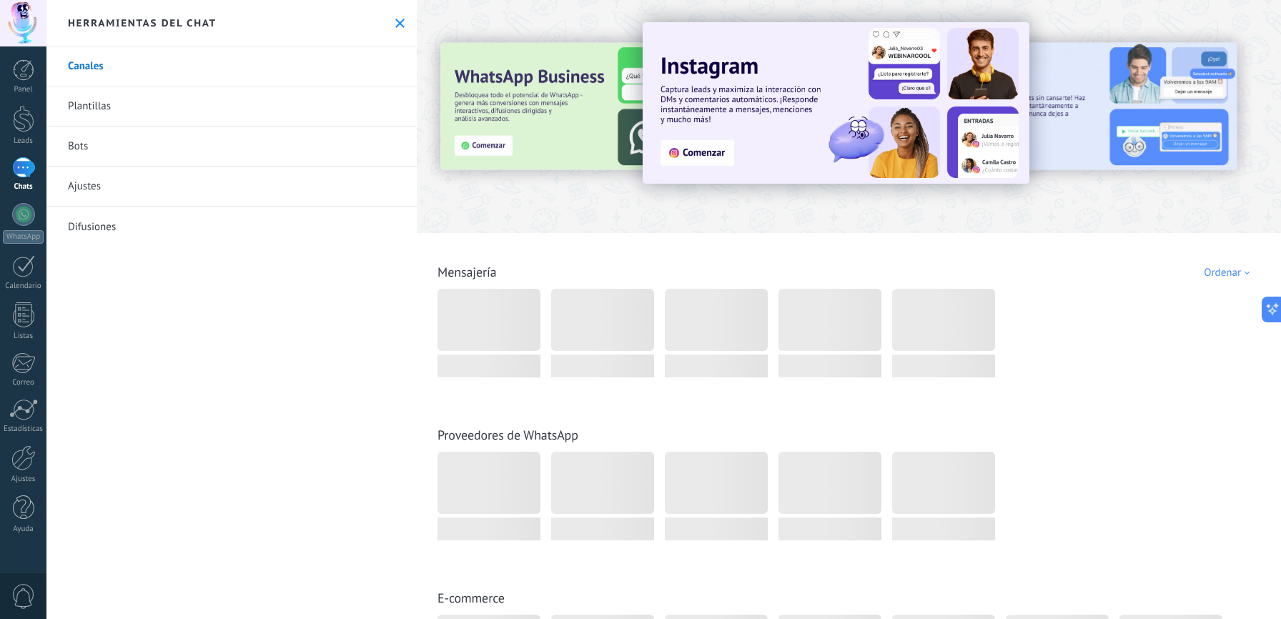
click at [694, 157] on img at bounding box center [835, 102] width 387 height 161
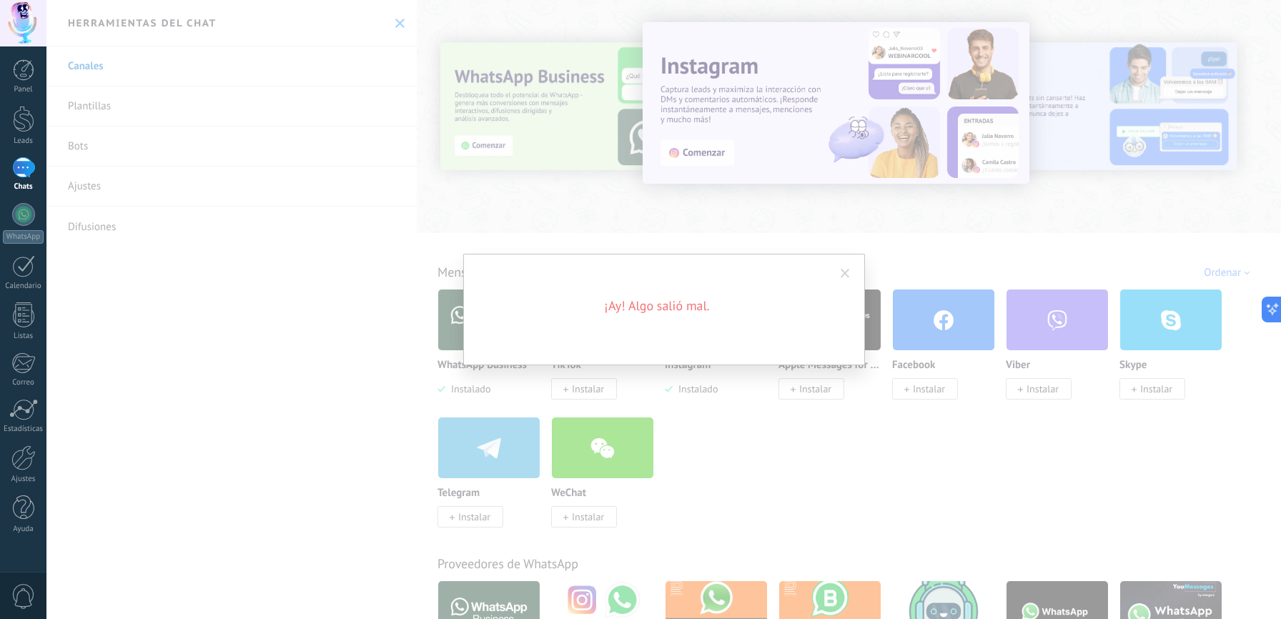
click at [693, 393] on div "¡Ay! Algo salió mal." at bounding box center [663, 309] width 1234 height 619
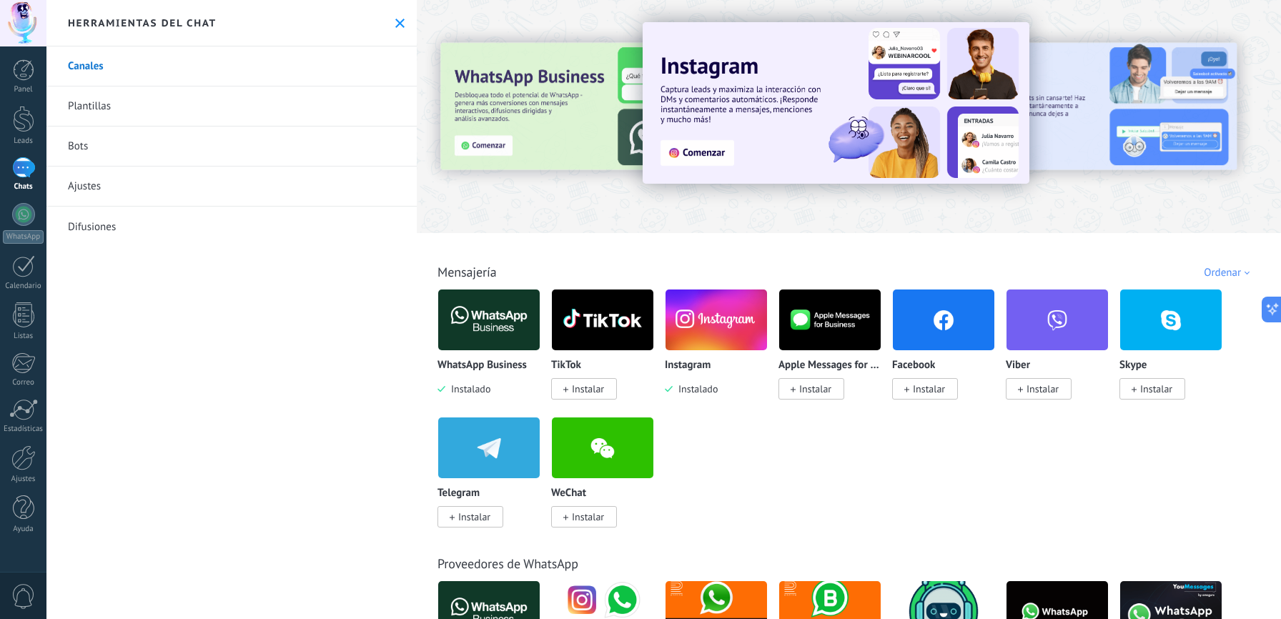
click at [702, 391] on span "Instalado" at bounding box center [694, 388] width 45 height 13
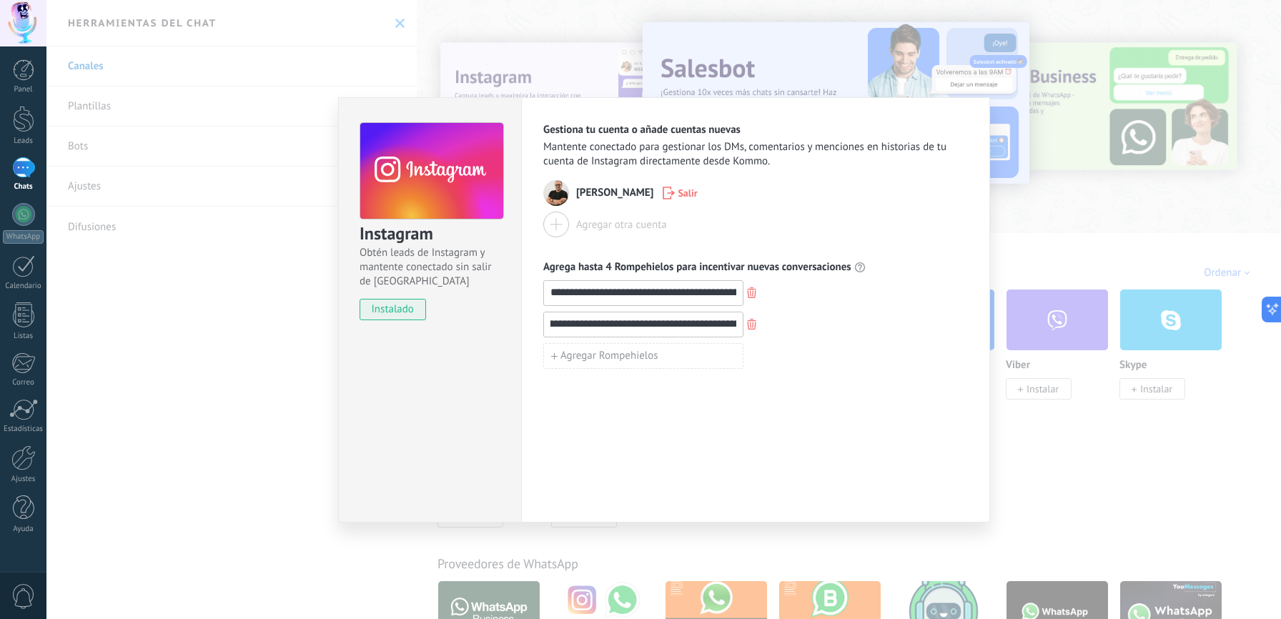
scroll to position [0, 63]
click at [735, 325] on input "**********" at bounding box center [643, 323] width 199 height 23
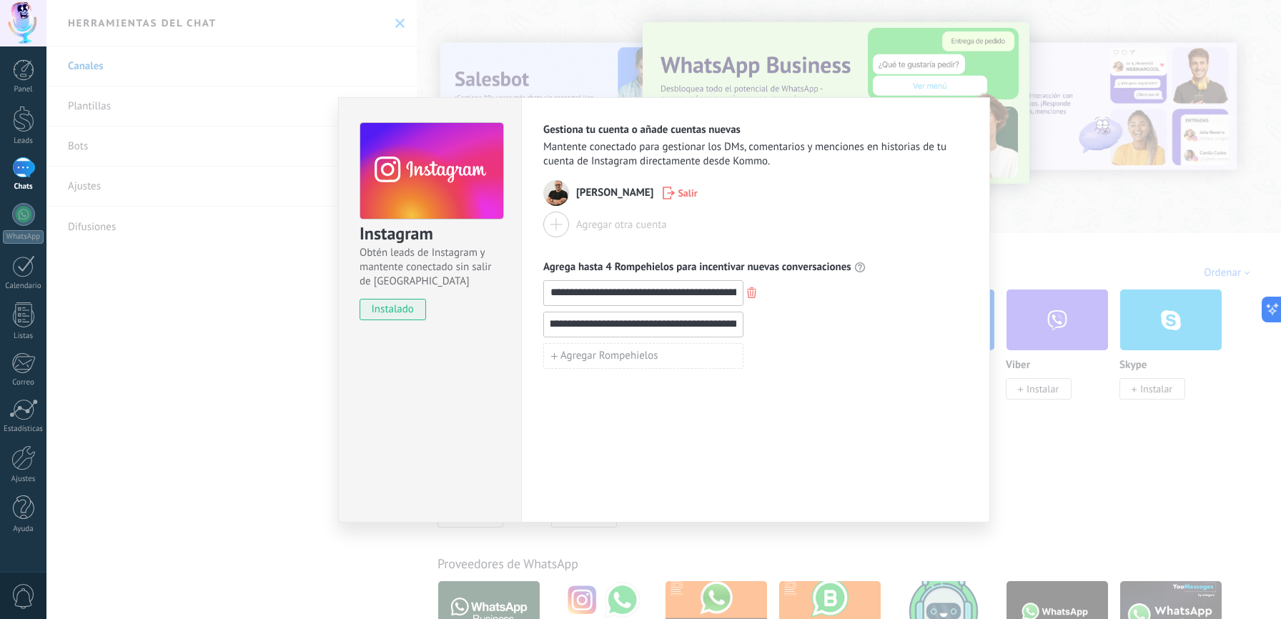
scroll to position [0, 0]
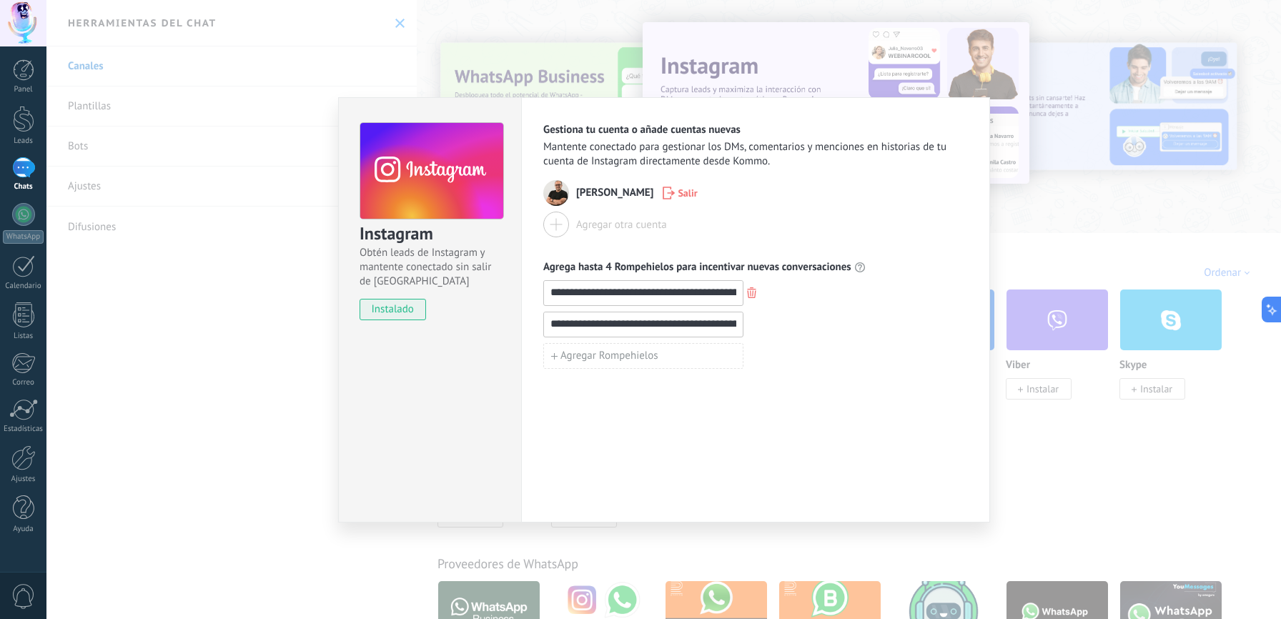
click at [640, 325] on input "**********" at bounding box center [643, 323] width 199 height 23
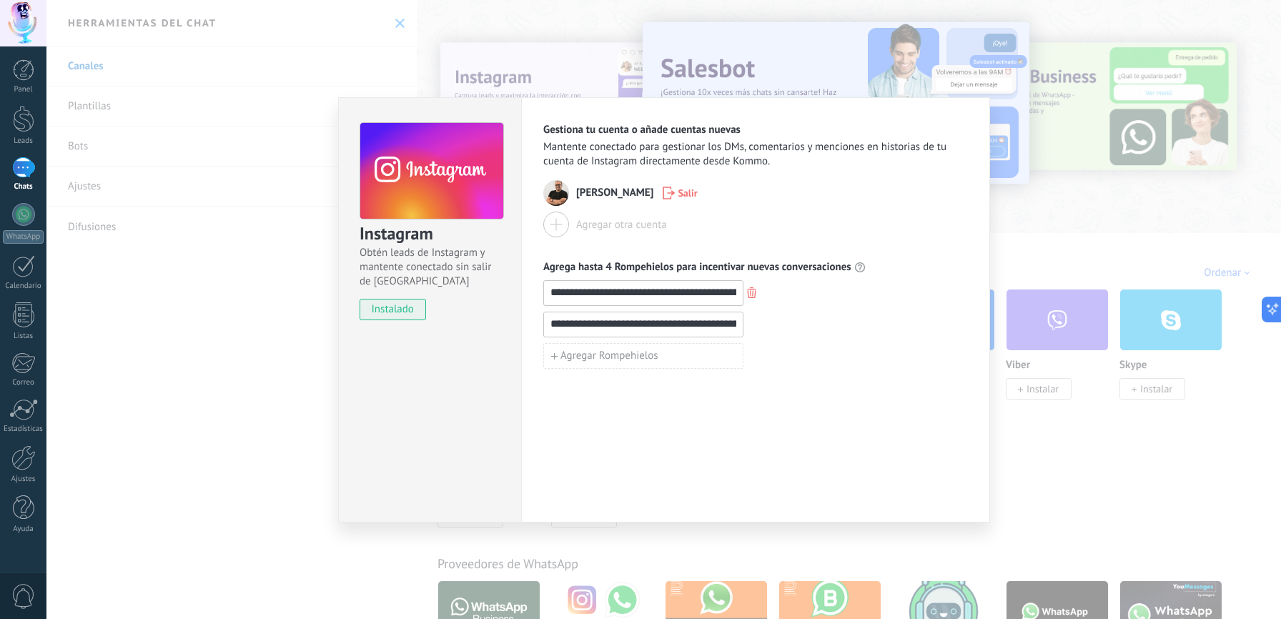
scroll to position [0, 147]
click at [735, 327] on input "**********" at bounding box center [643, 323] width 199 height 23
type input "**********"
click at [635, 351] on span "Agregar Rompehielos" at bounding box center [609, 356] width 98 height 10
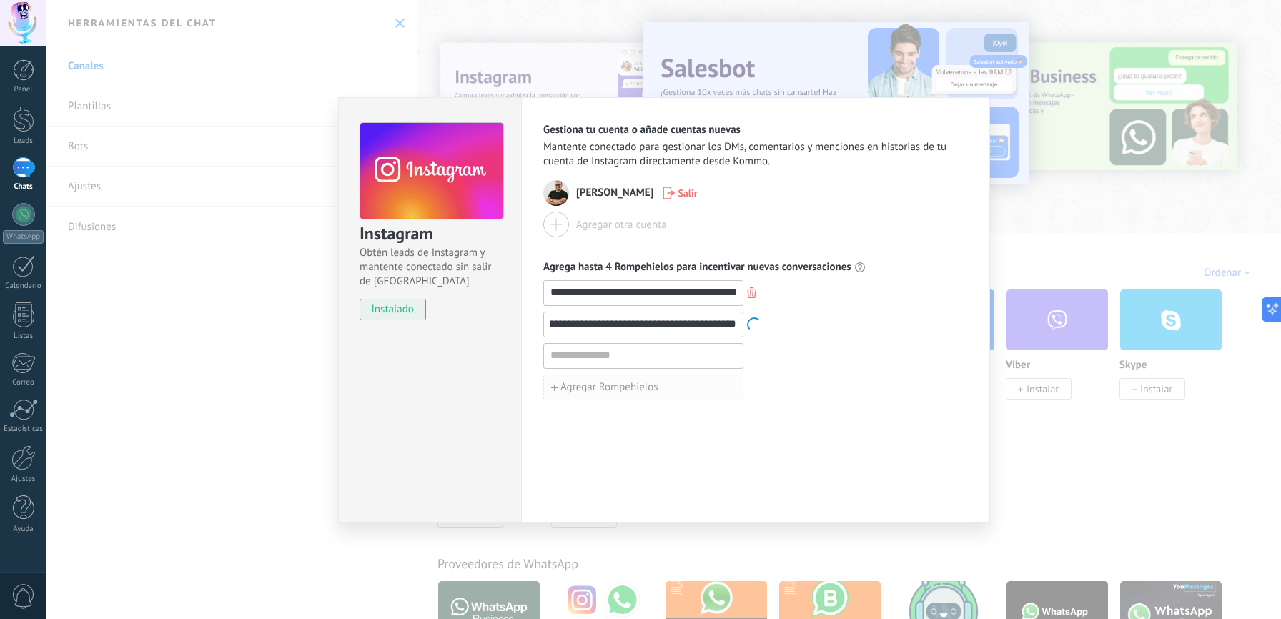
scroll to position [0, 0]
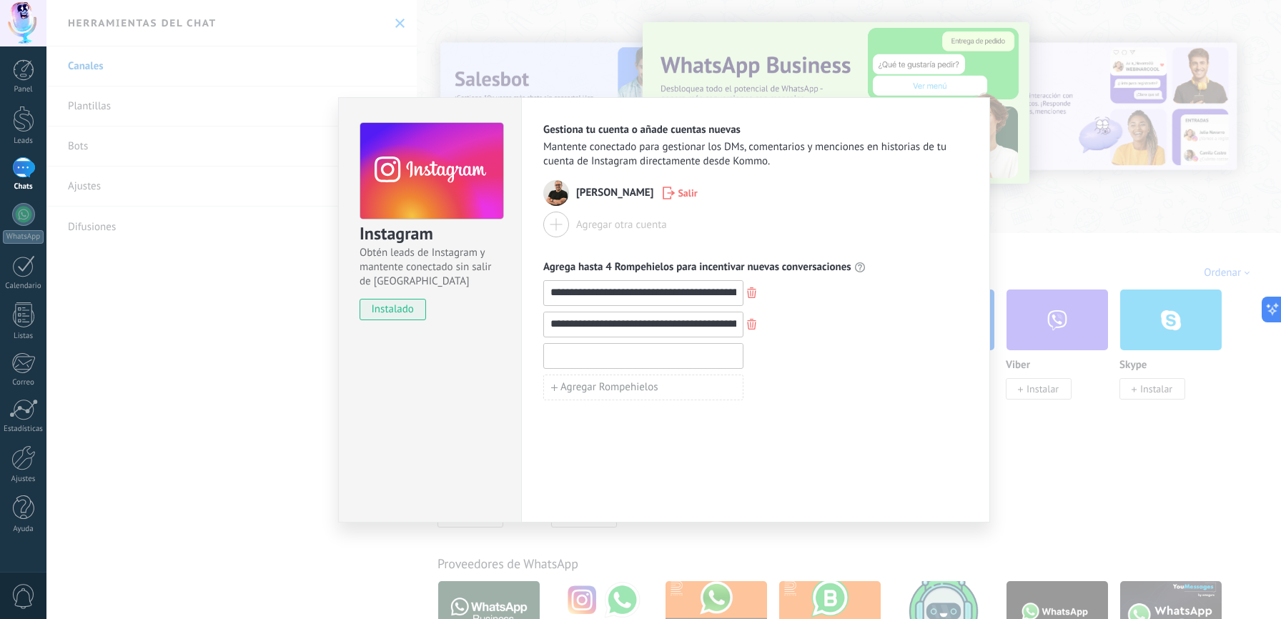
click at [552, 355] on input at bounding box center [643, 355] width 199 height 23
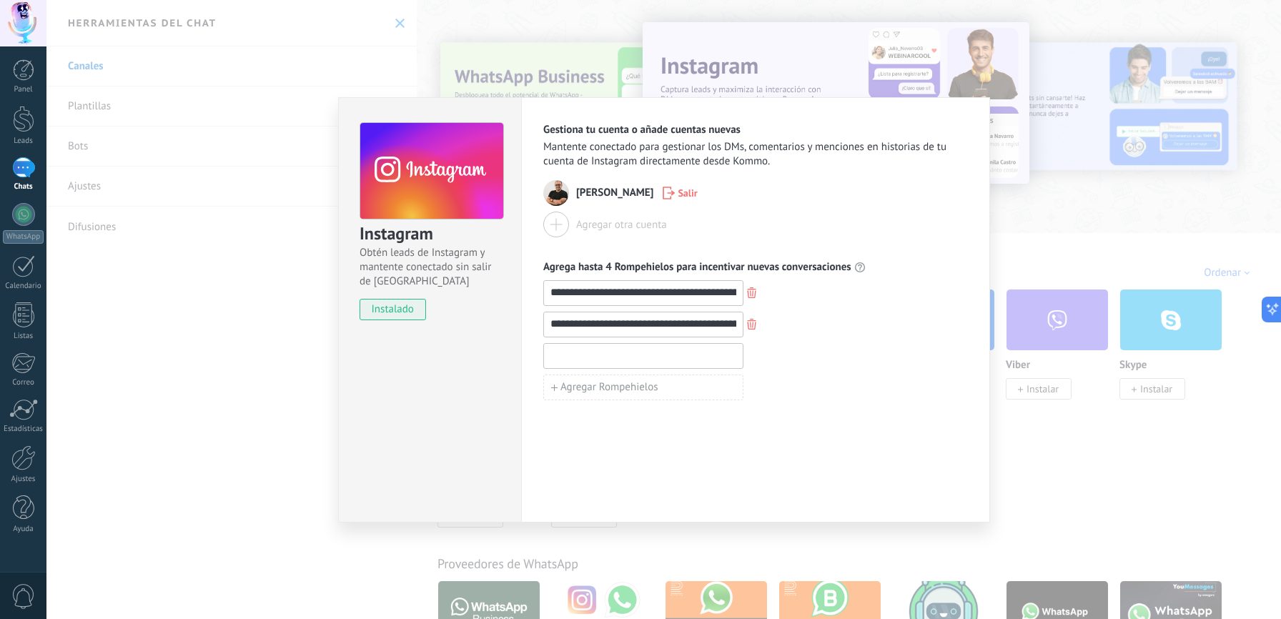
paste input "**********"
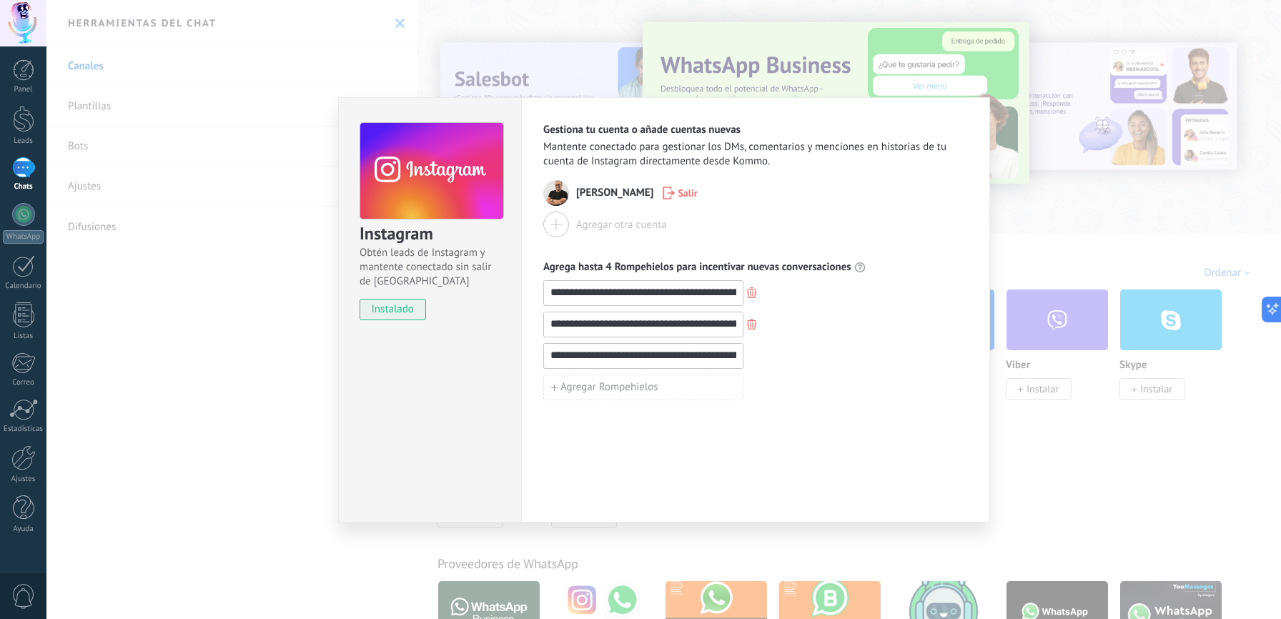
click at [708, 352] on input "**********" at bounding box center [643, 355] width 199 height 23
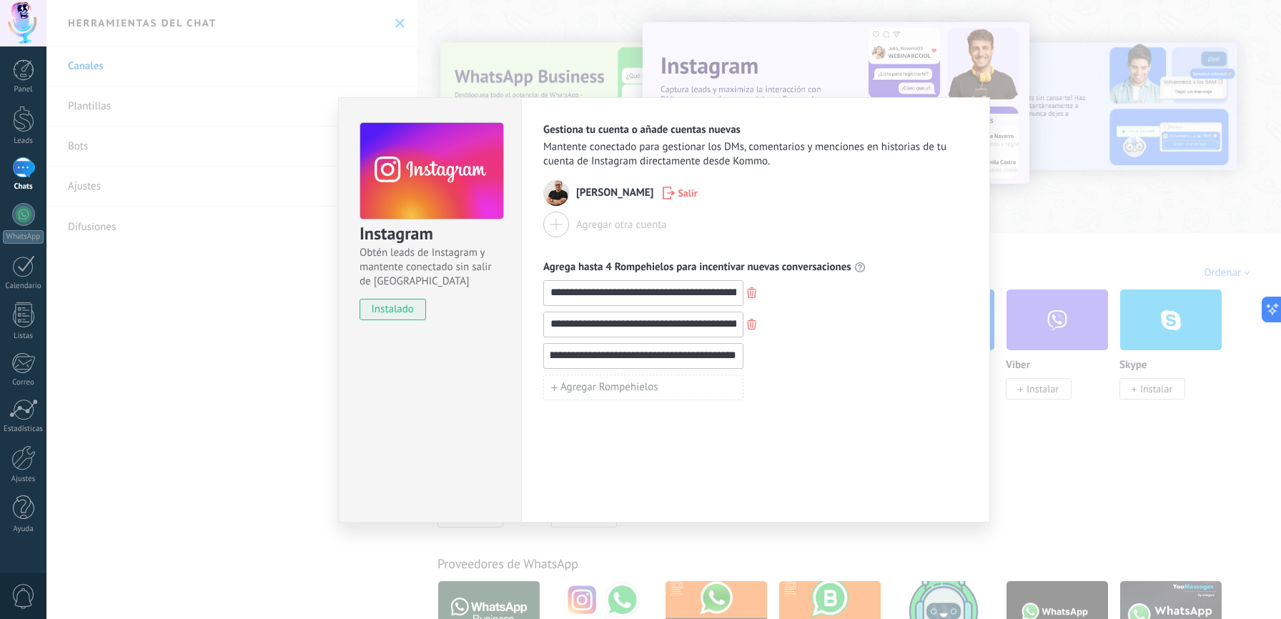
scroll to position [0, 180]
click at [621, 356] on input "**********" at bounding box center [643, 355] width 199 height 23
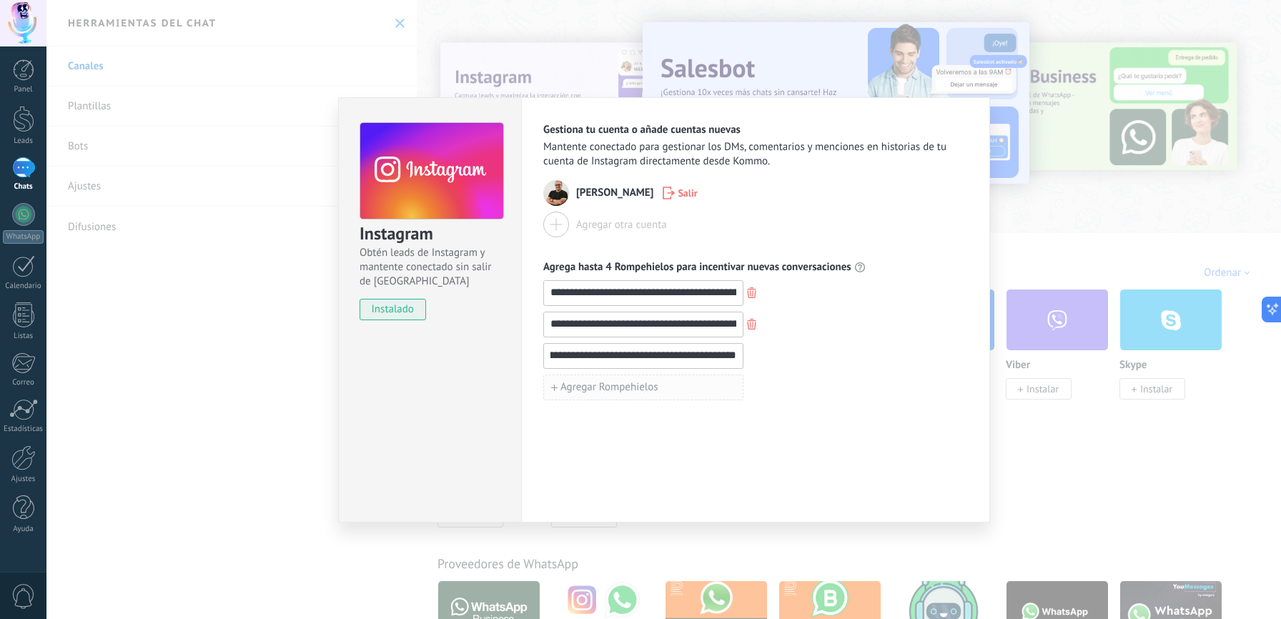
type input "**********"
click at [672, 387] on button "Agregar Rompehielos" at bounding box center [643, 387] width 200 height 26
click at [834, 216] on div "Agregar otra cuenta" at bounding box center [755, 225] width 424 height 26
click at [400, 310] on span "instalado" at bounding box center [392, 309] width 65 height 21
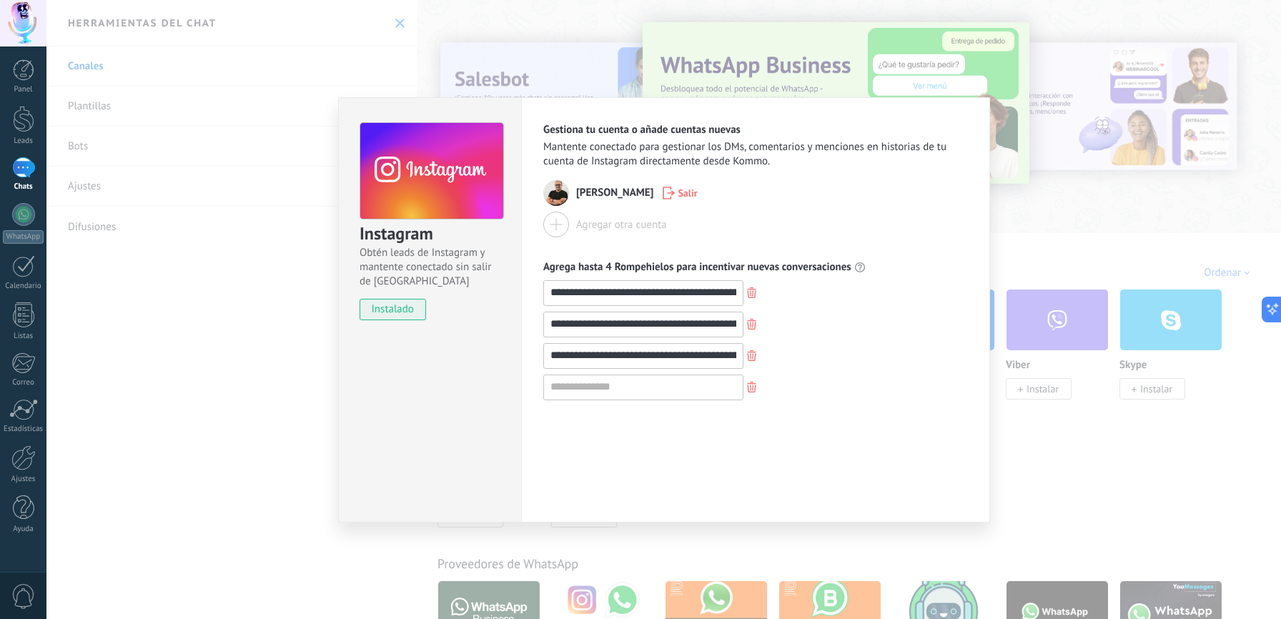
click at [833, 366] on div "**********" at bounding box center [755, 356] width 424 height 26
click at [1049, 229] on div "**********" at bounding box center [663, 309] width 1234 height 619
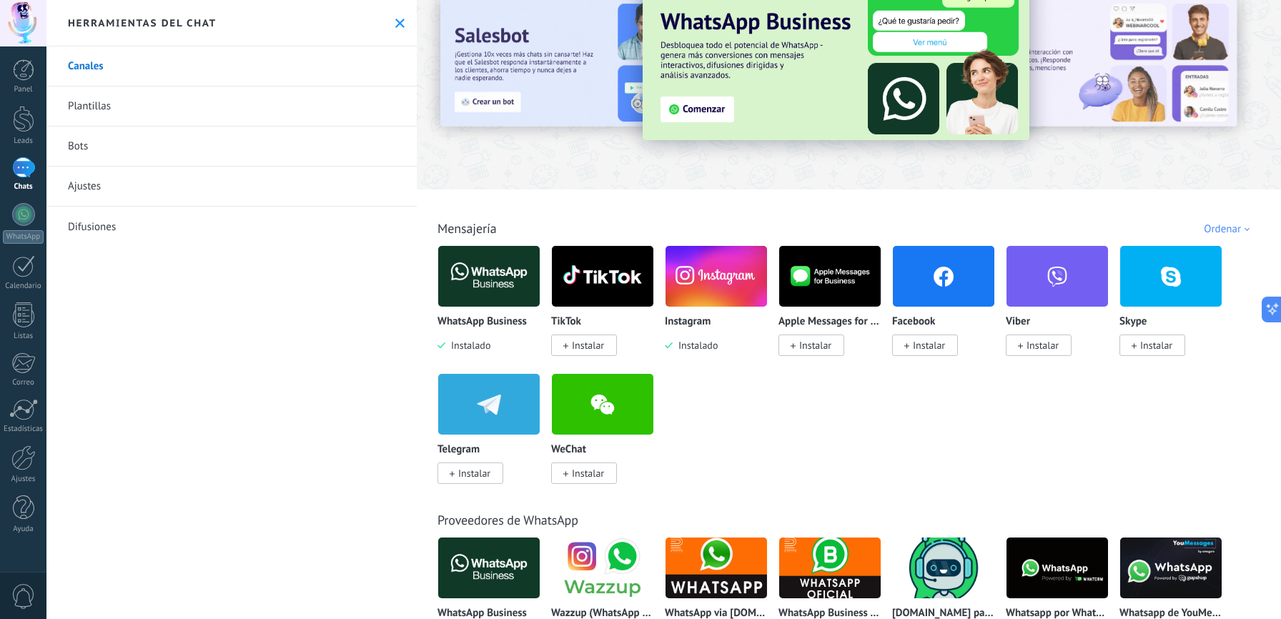
scroll to position [51, 0]
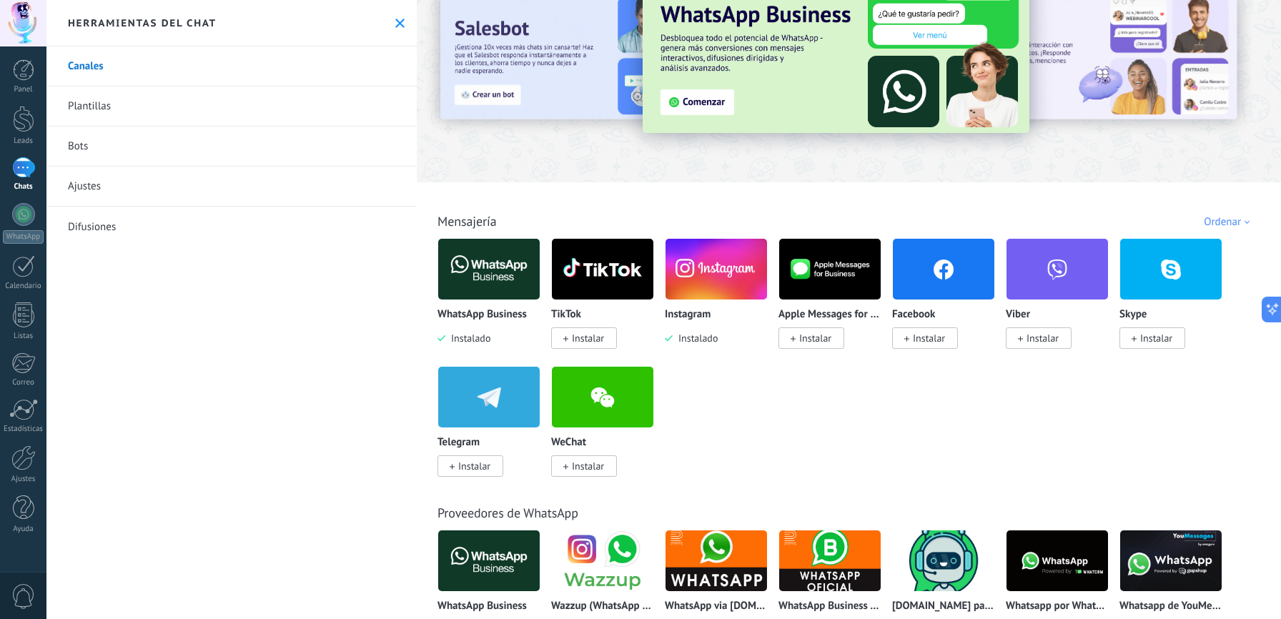
click at [589, 347] on span "Instalar" at bounding box center [584, 337] width 66 height 21
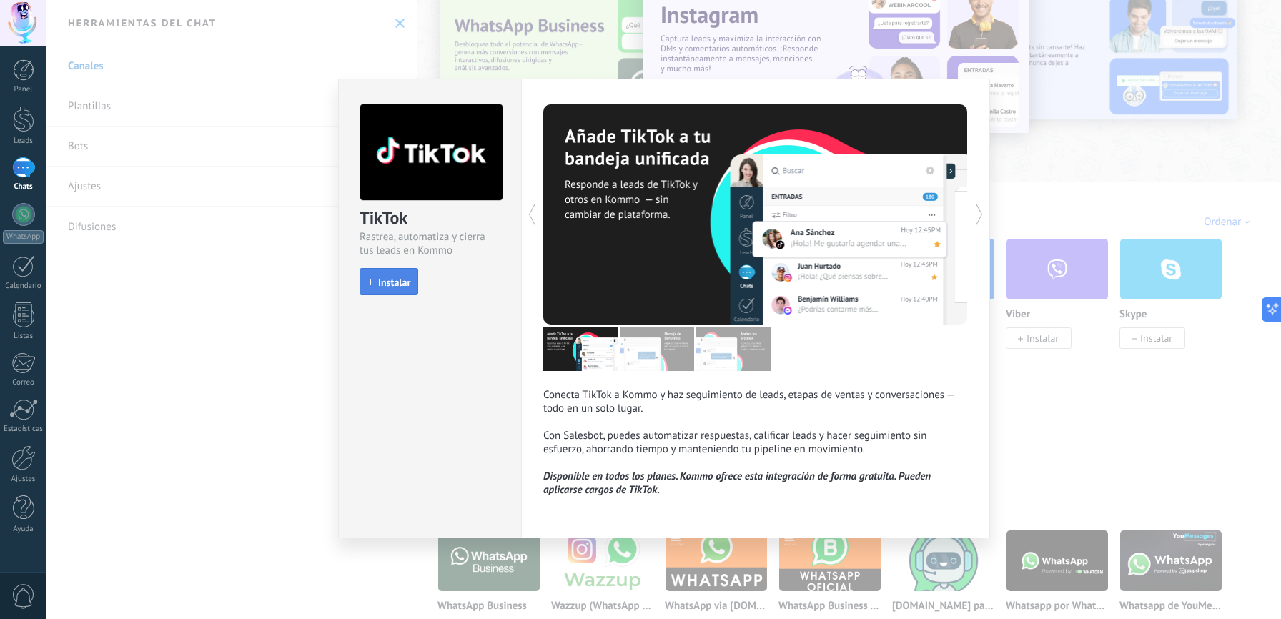
click at [403, 282] on span "Instalar" at bounding box center [394, 282] width 32 height 10
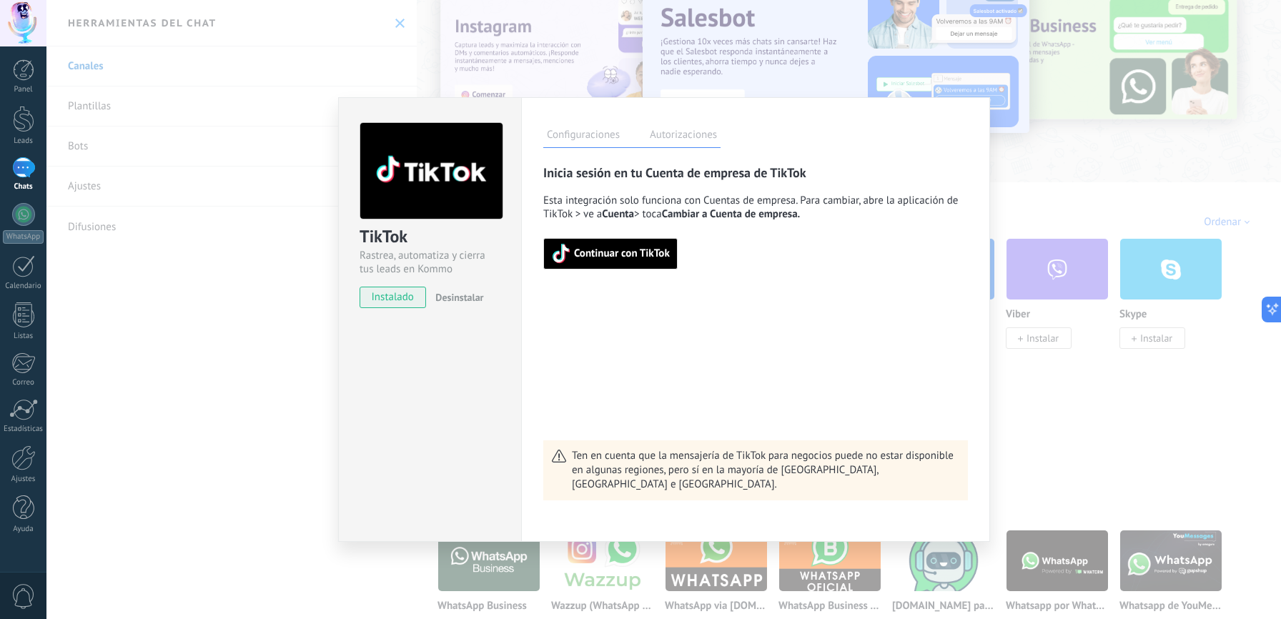
click at [687, 135] on label "Autorizaciones" at bounding box center [683, 136] width 74 height 21
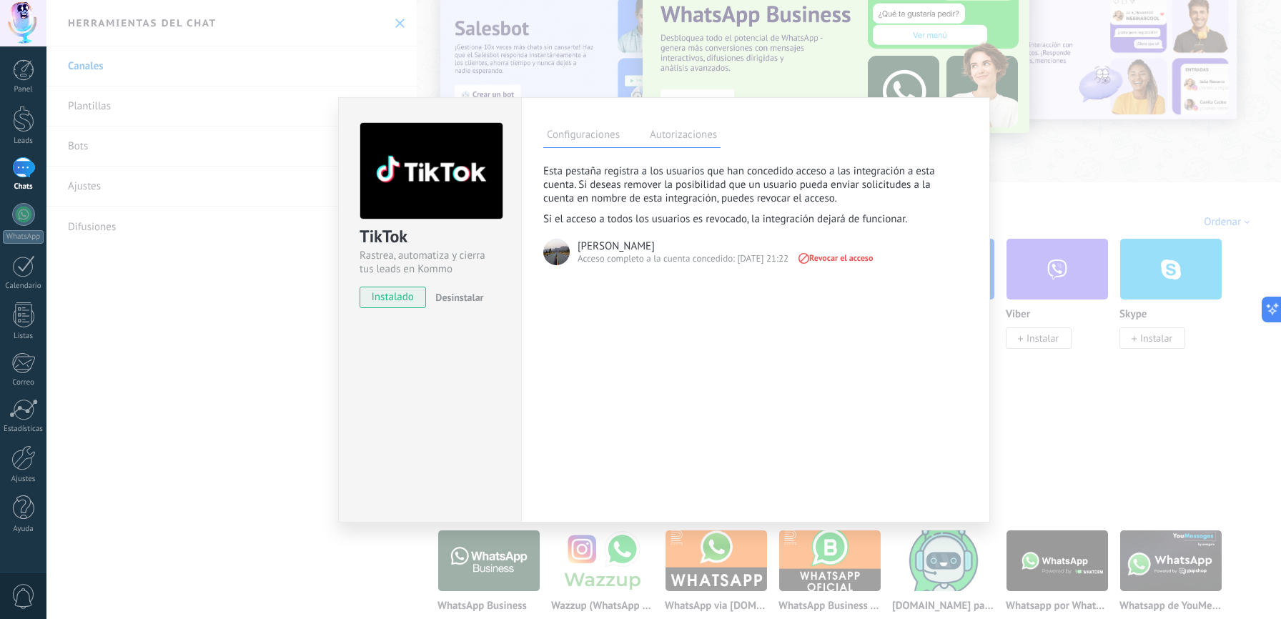
click at [580, 139] on label "Configuraciones" at bounding box center [583, 136] width 80 height 21
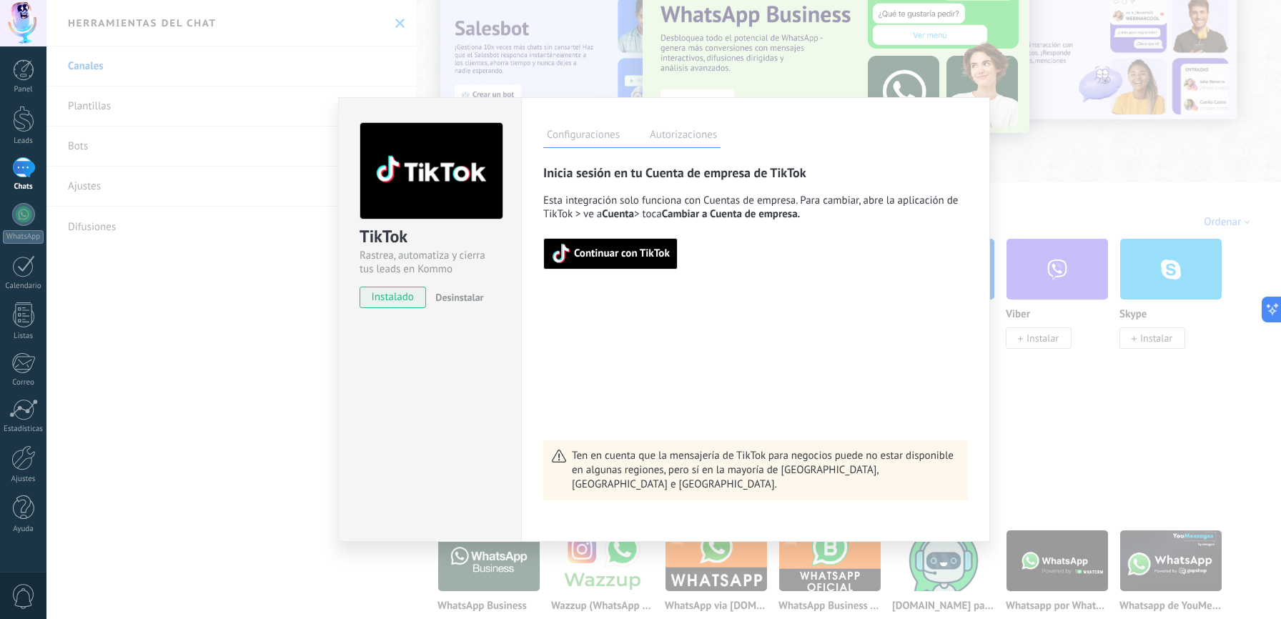
click at [623, 254] on span "Continuar con TikTok" at bounding box center [622, 254] width 96 height 10
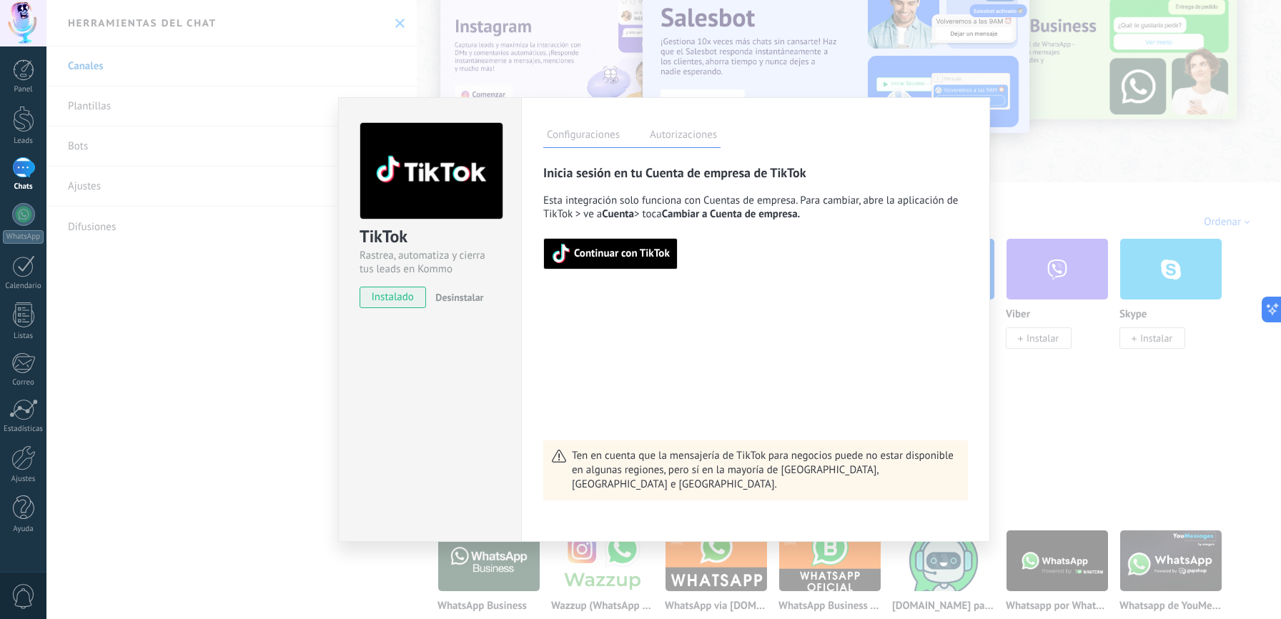
click at [702, 134] on label "Autorizaciones" at bounding box center [683, 136] width 74 height 21
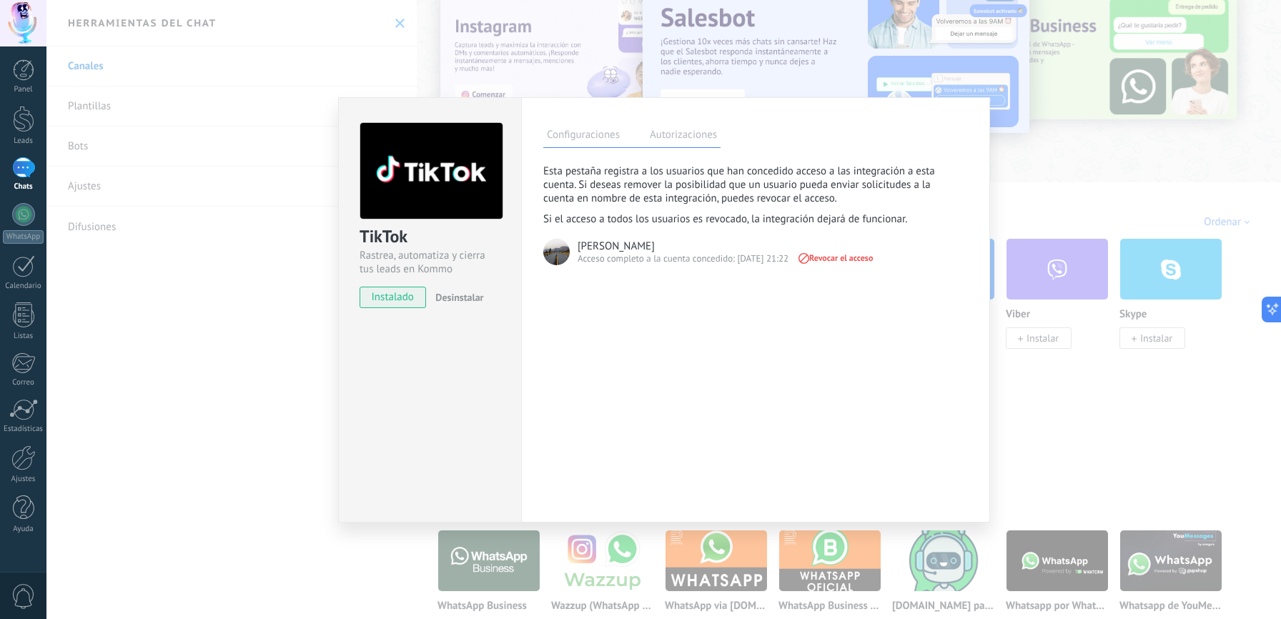
click at [1101, 209] on div "TikTok Rastrea, automatiza y cierra tus leads en Kommo instalado Desinstalar Co…" at bounding box center [663, 309] width 1234 height 619
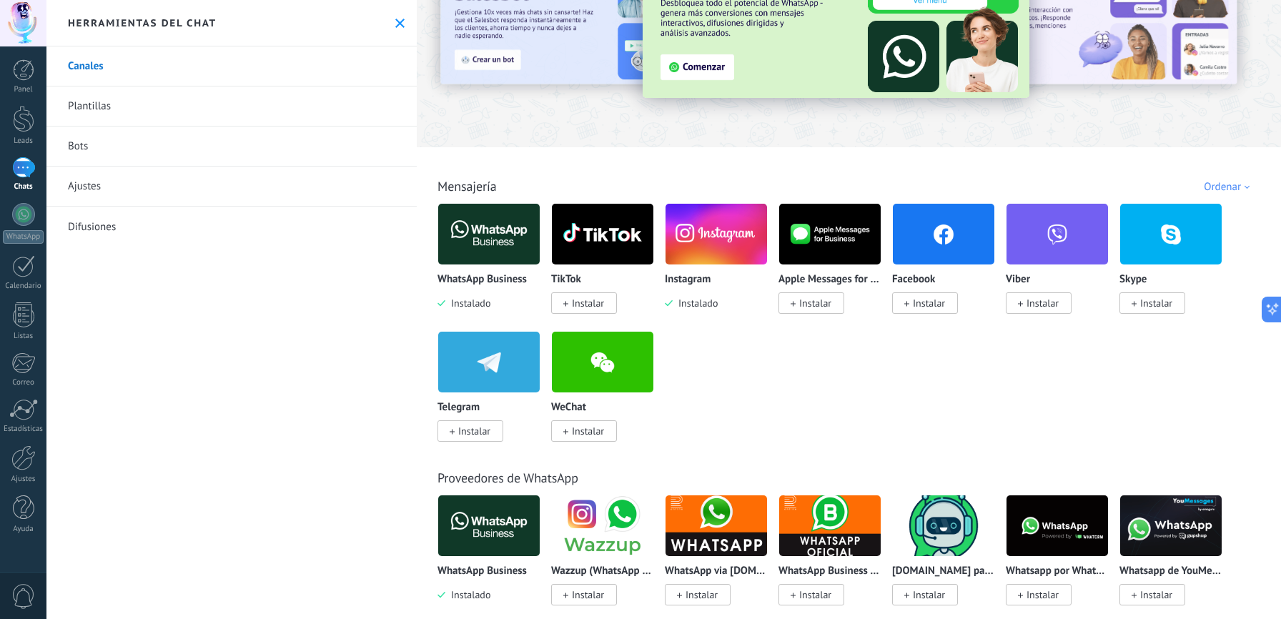
scroll to position [85, 0]
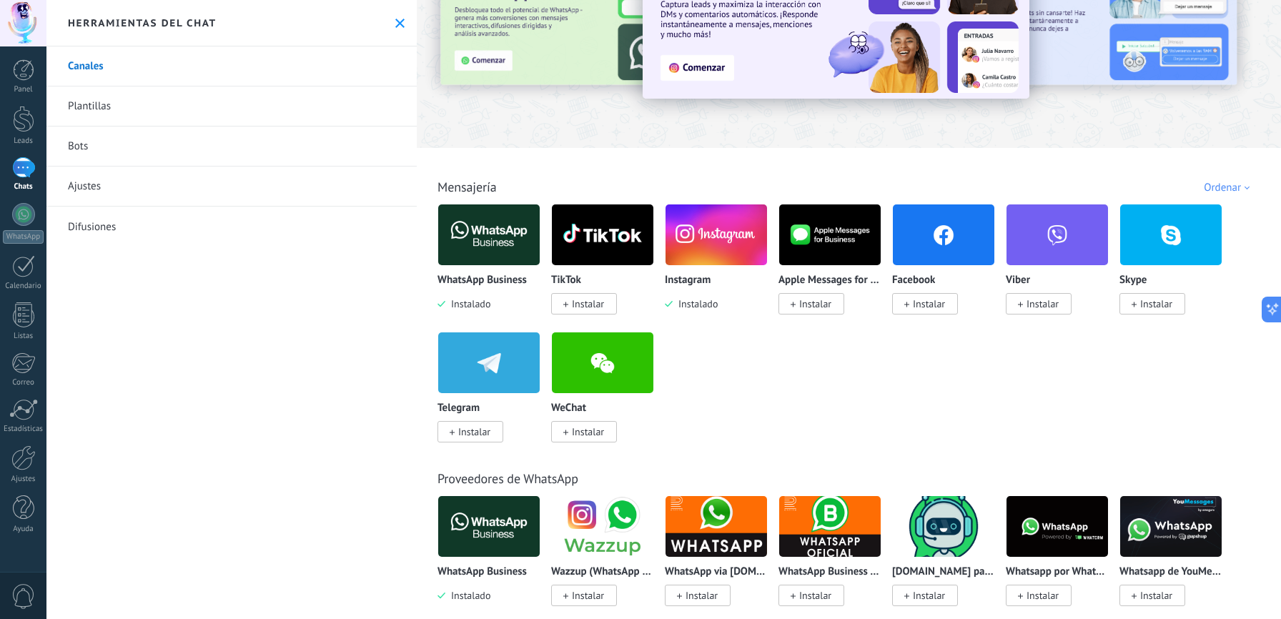
click at [925, 305] on span "Instalar" at bounding box center [929, 303] width 32 height 13
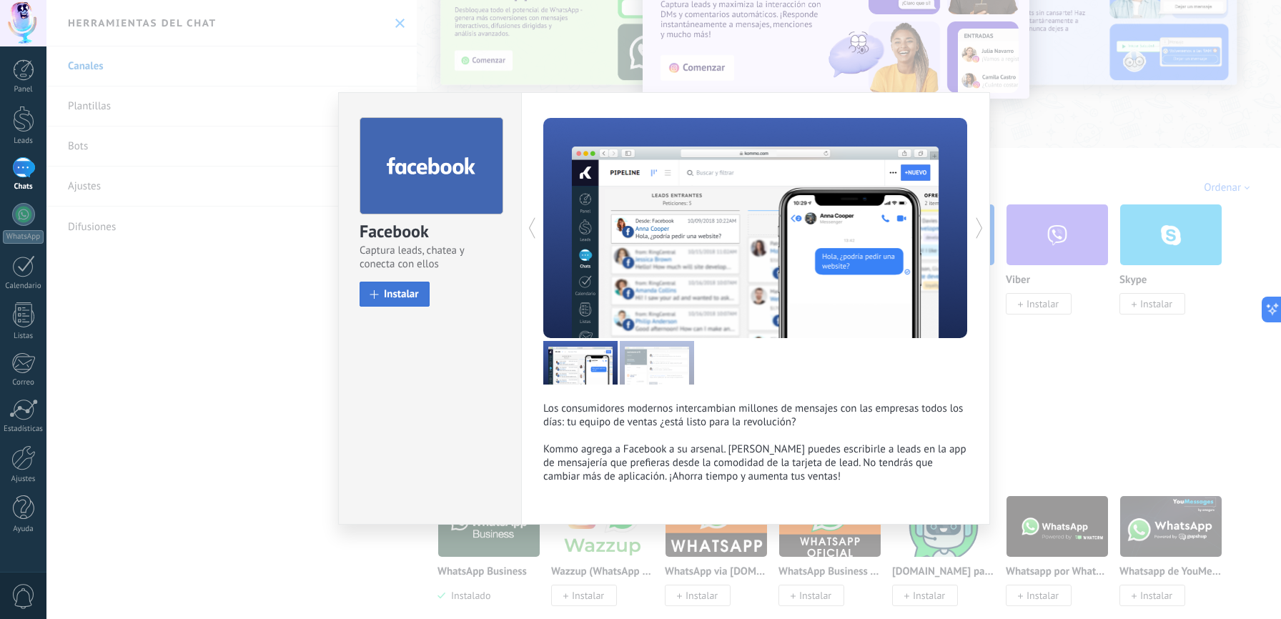
click at [384, 294] on span "Instalar" at bounding box center [401, 294] width 35 height 11
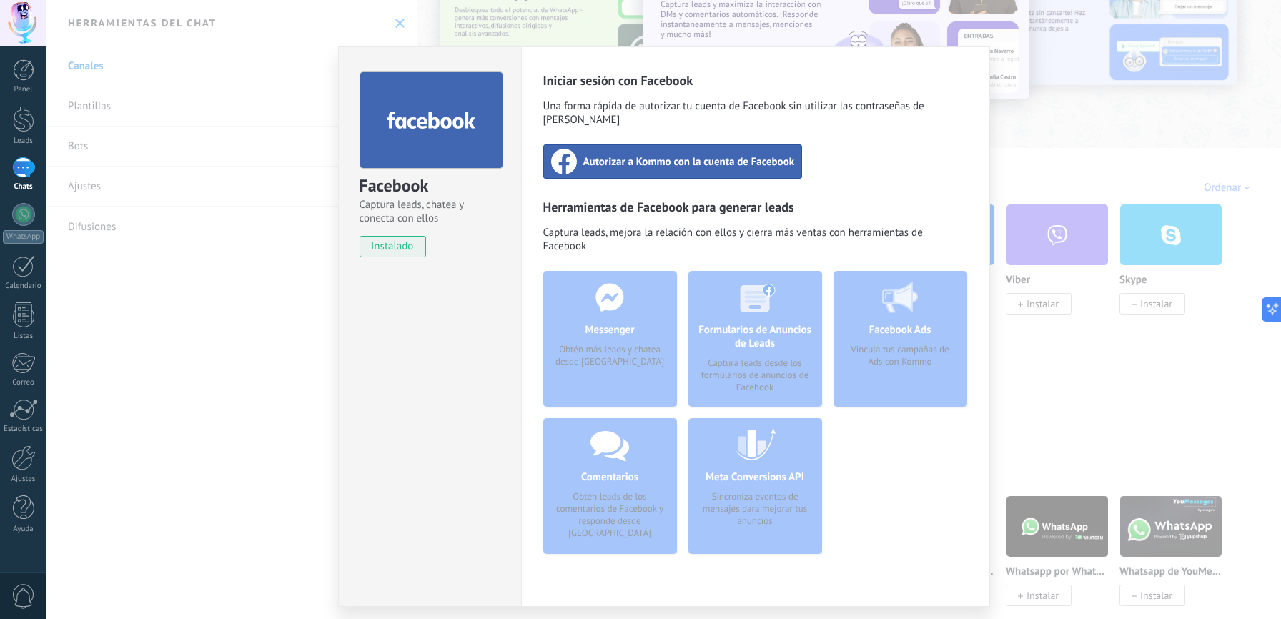
click at [655, 154] on span "Autorizar a Kommo con la cuenta de Facebook" at bounding box center [689, 161] width 212 height 14
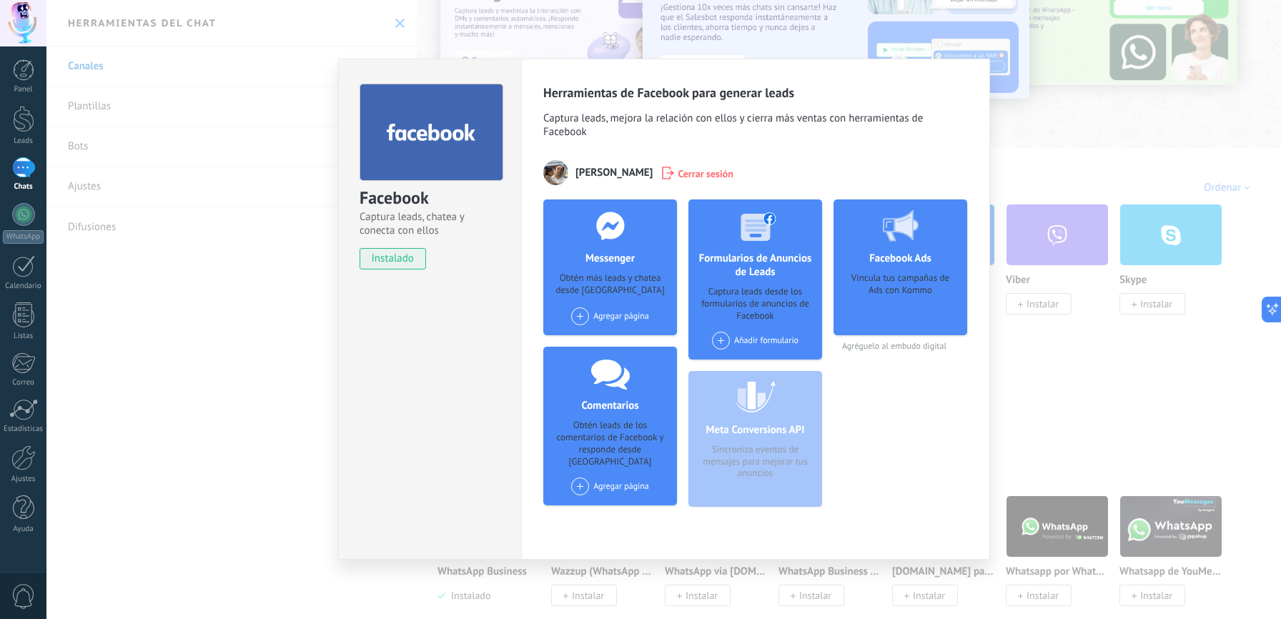
click at [584, 317] on span at bounding box center [580, 316] width 18 height 18
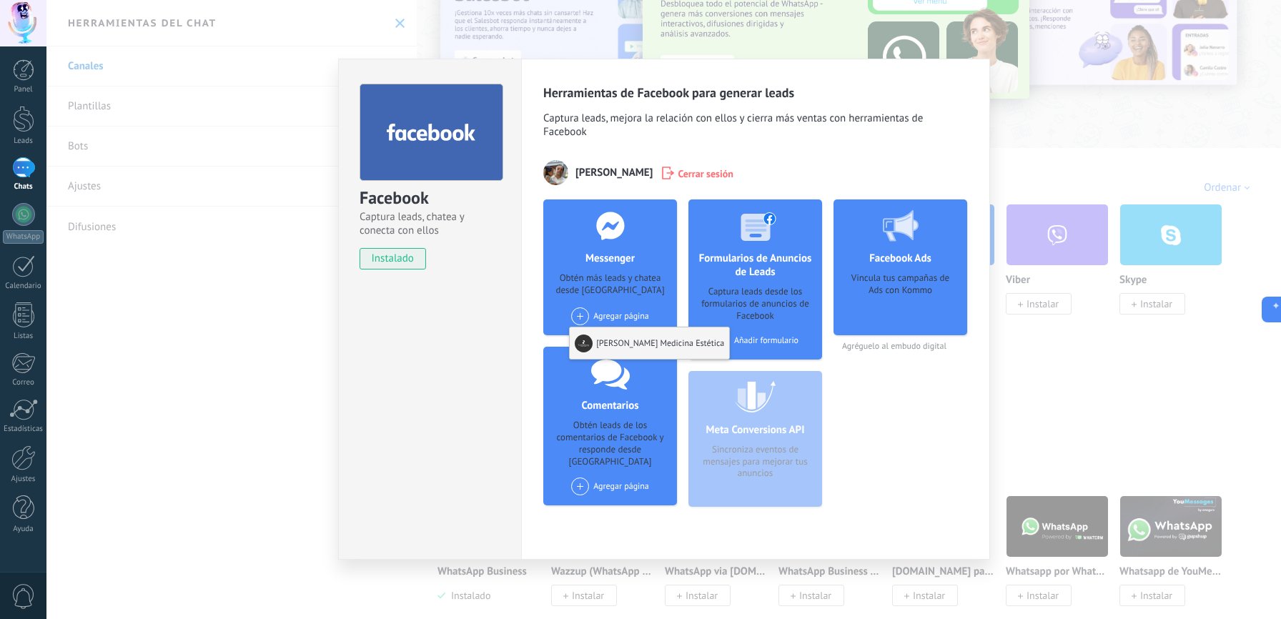
click at [626, 339] on div "[PERSON_NAME] Medicina Estética" at bounding box center [649, 342] width 159 height 31
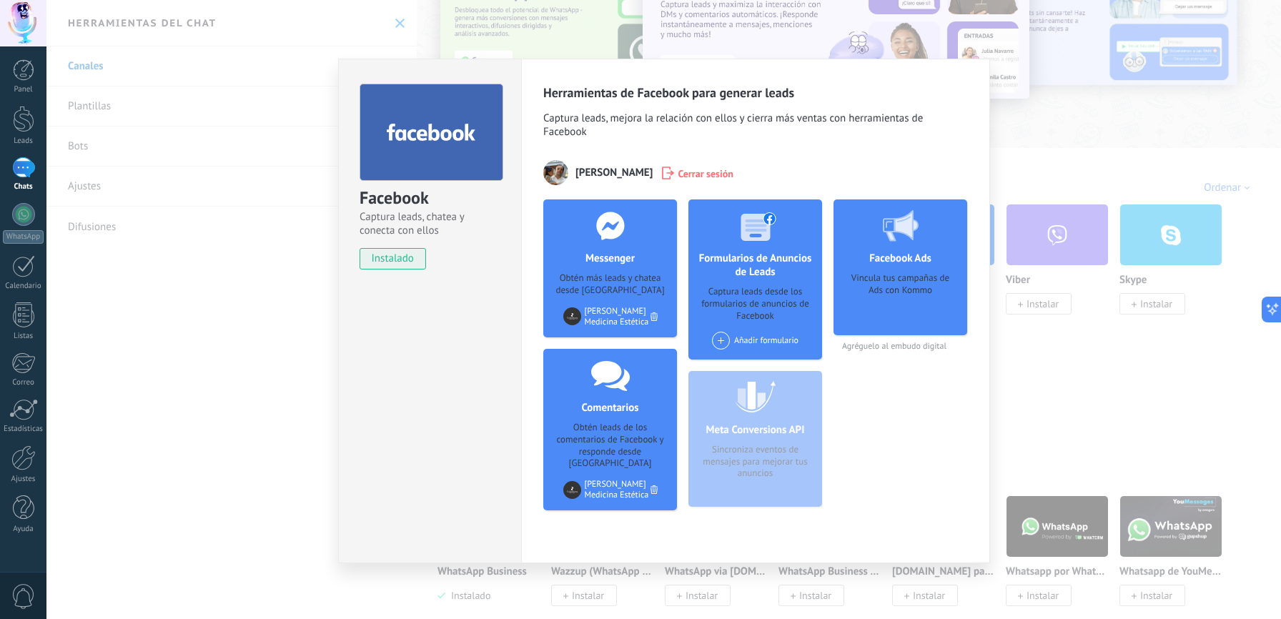
click at [882, 287] on div "Vincula tus campañas de Ads con Kommo" at bounding box center [900, 299] width 111 height 54
click at [893, 247] on div at bounding box center [900, 225] width 141 height 52
click at [1040, 145] on div "Facebook Captura leads, chatea y conecta con ellos instalado Desinstalar Herram…" at bounding box center [663, 309] width 1234 height 619
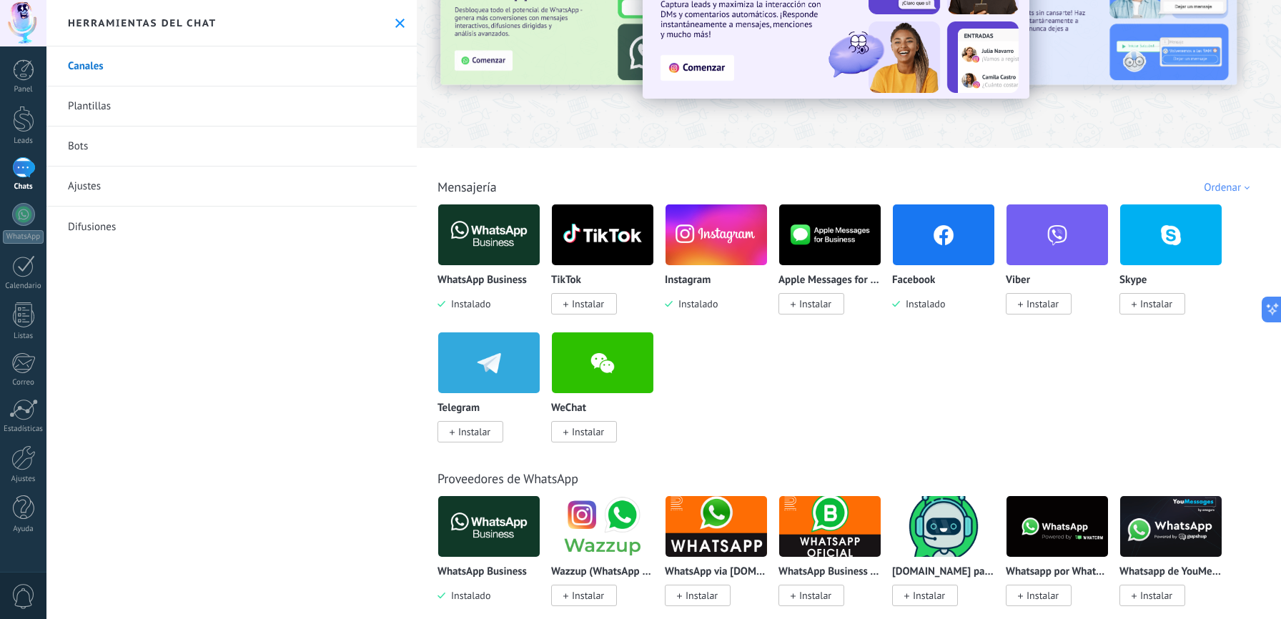
scroll to position [115, 0]
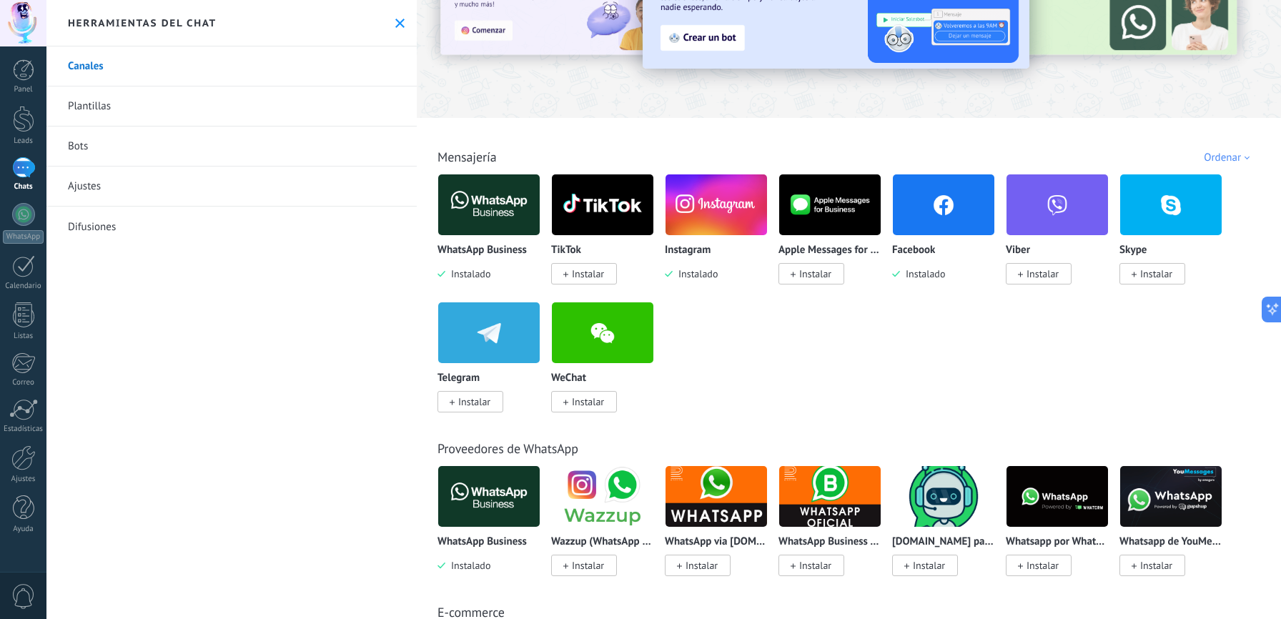
click at [593, 279] on span "Instalar" at bounding box center [588, 273] width 32 height 13
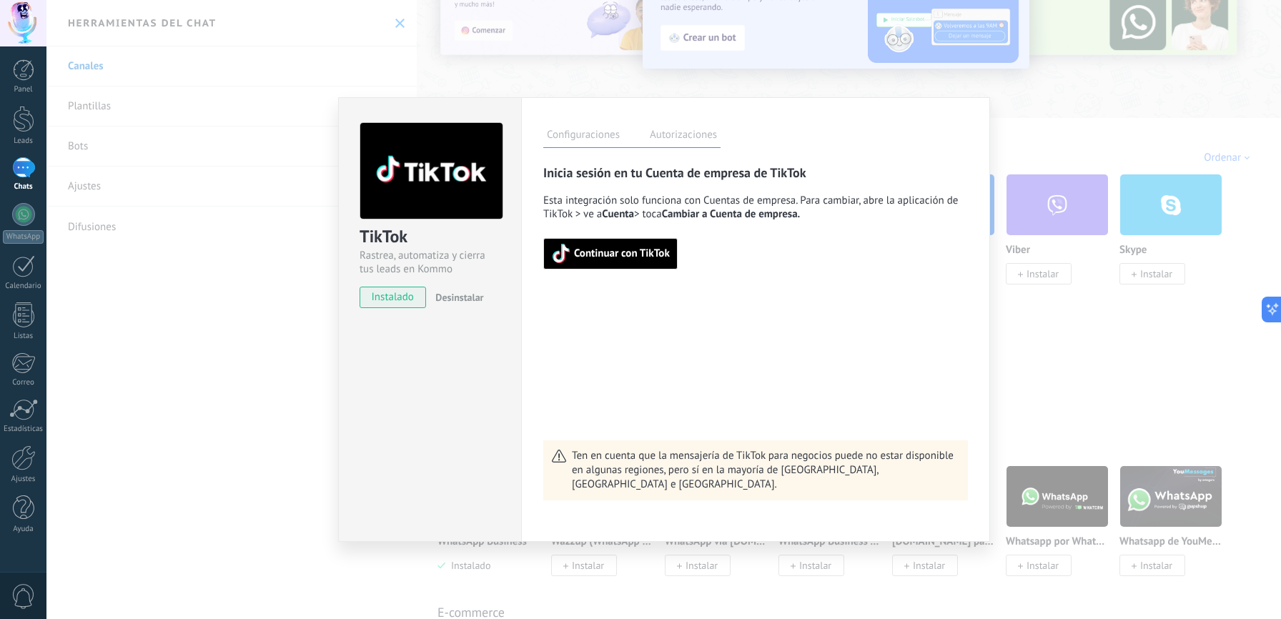
scroll to position [14, 0]
click at [248, 292] on div "TikTok Rastrea, automatiza y cierra tus leads en Kommo instalado Desinstalar Co…" at bounding box center [663, 309] width 1234 height 619
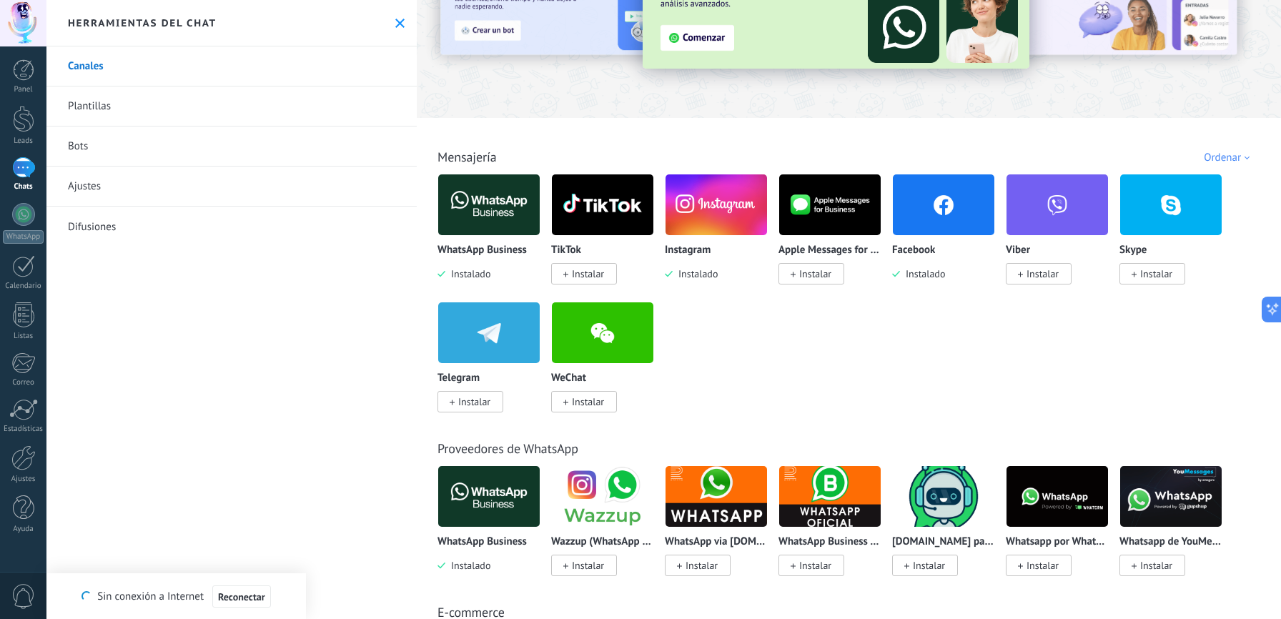
click at [29, 177] on div "1" at bounding box center [23, 167] width 23 height 21
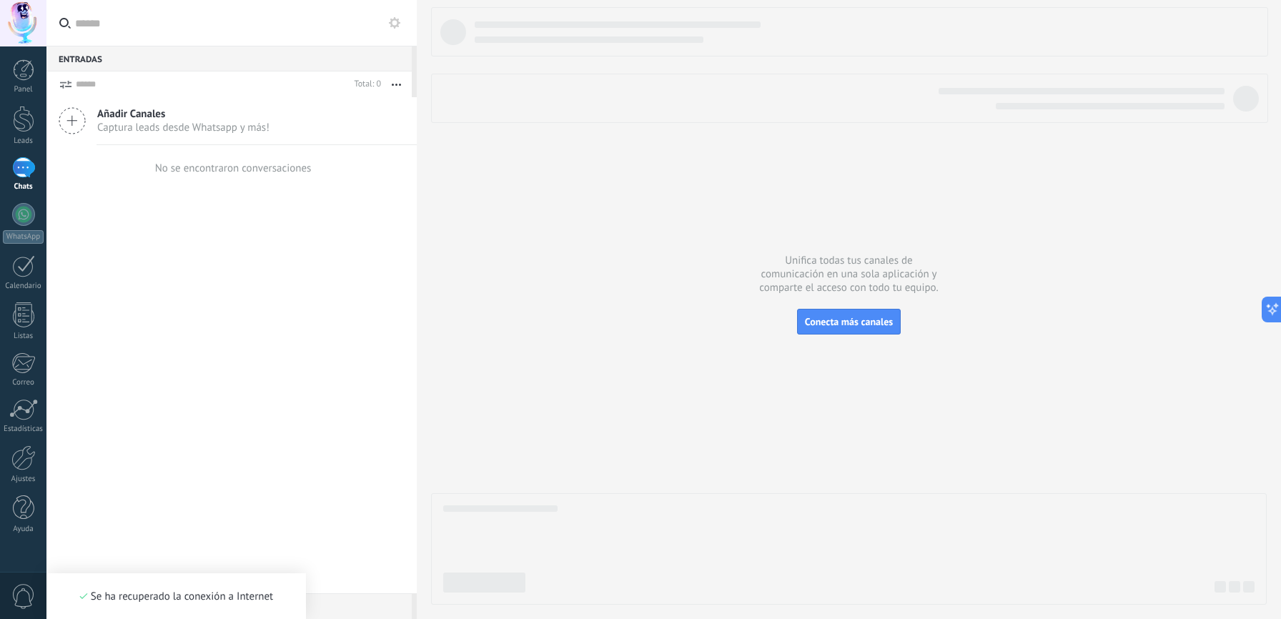
scroll to position [14, 0]
click at [21, 117] on div at bounding box center [23, 119] width 21 height 26
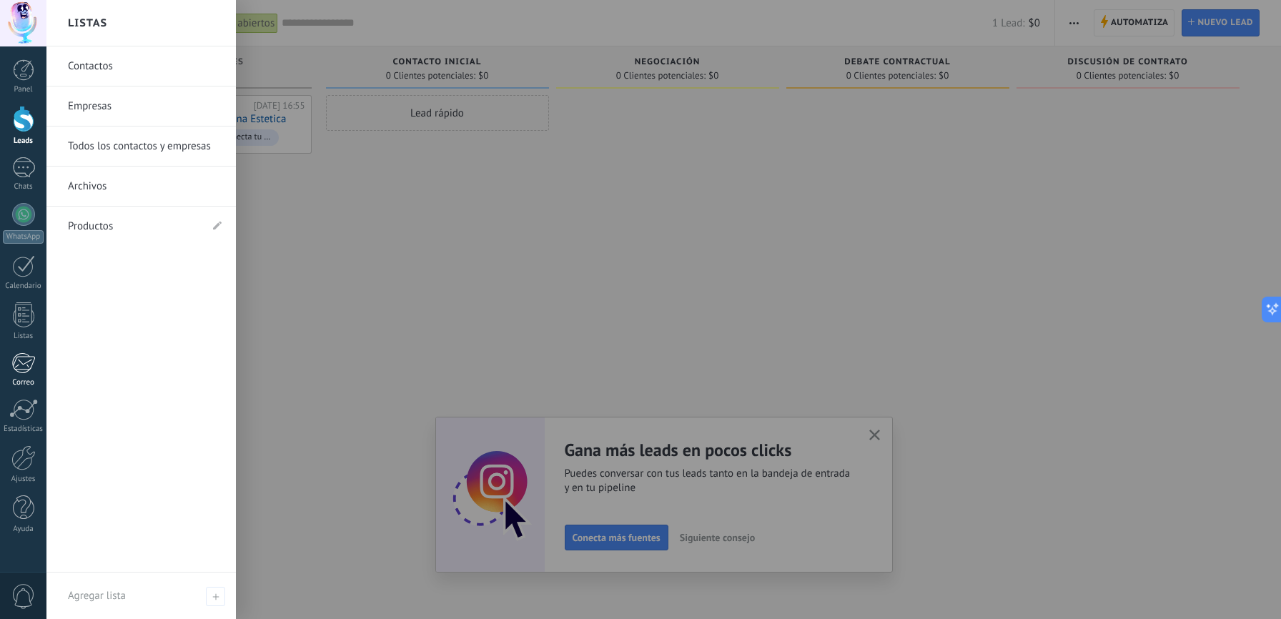
click at [19, 368] on div at bounding box center [23, 362] width 24 height 21
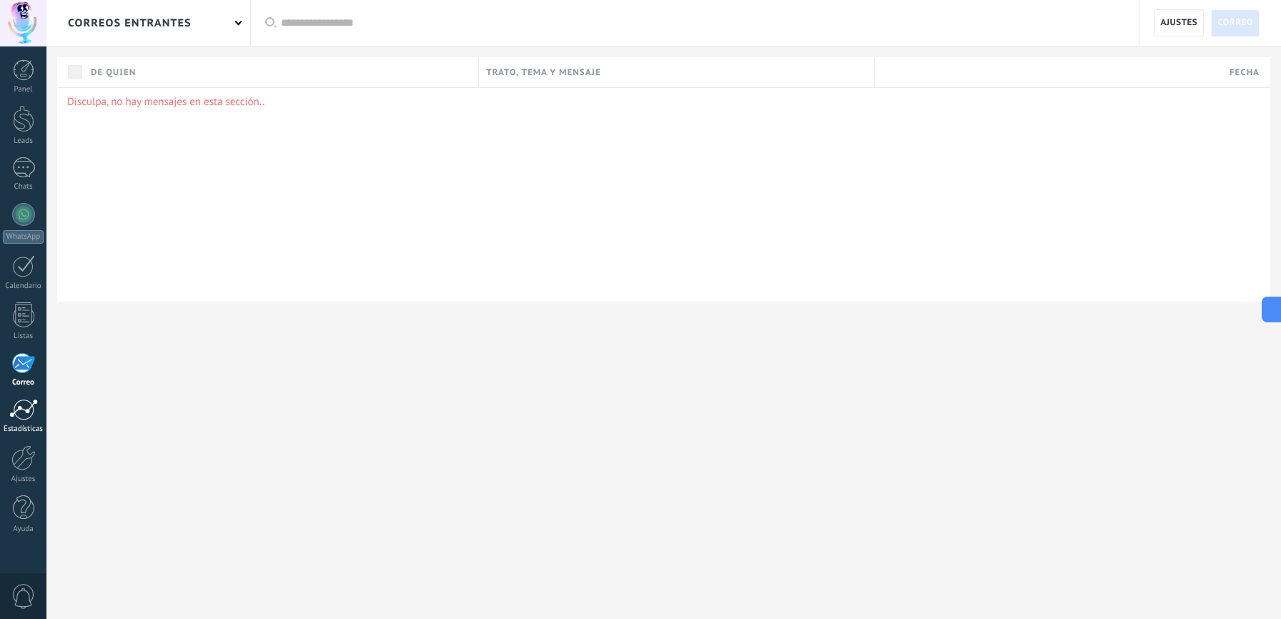
click at [24, 412] on div at bounding box center [23, 409] width 29 height 21
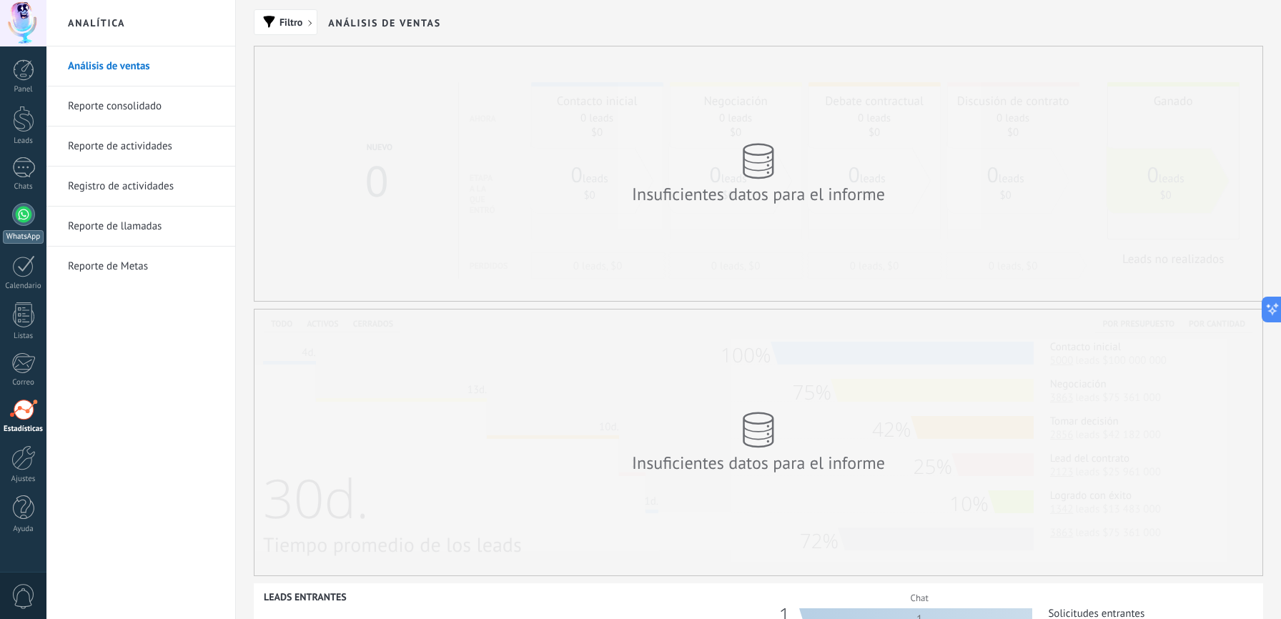
click at [24, 212] on div at bounding box center [23, 214] width 23 height 23
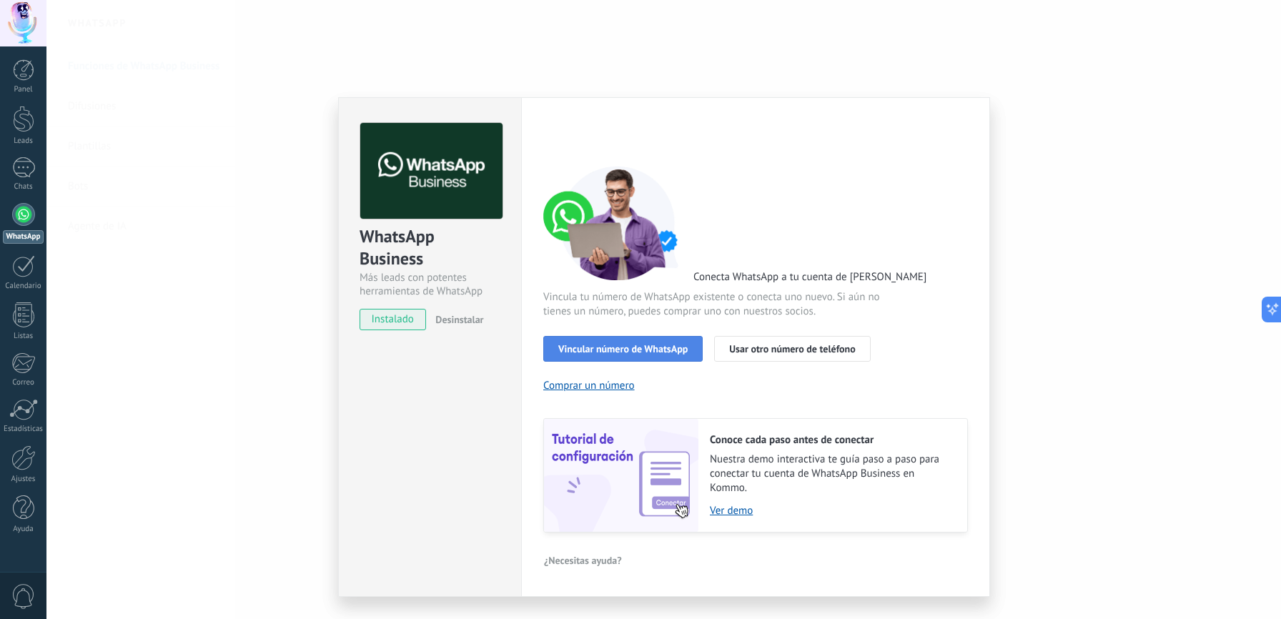
click at [656, 353] on span "Vincular número de WhatsApp" at bounding box center [622, 349] width 129 height 10
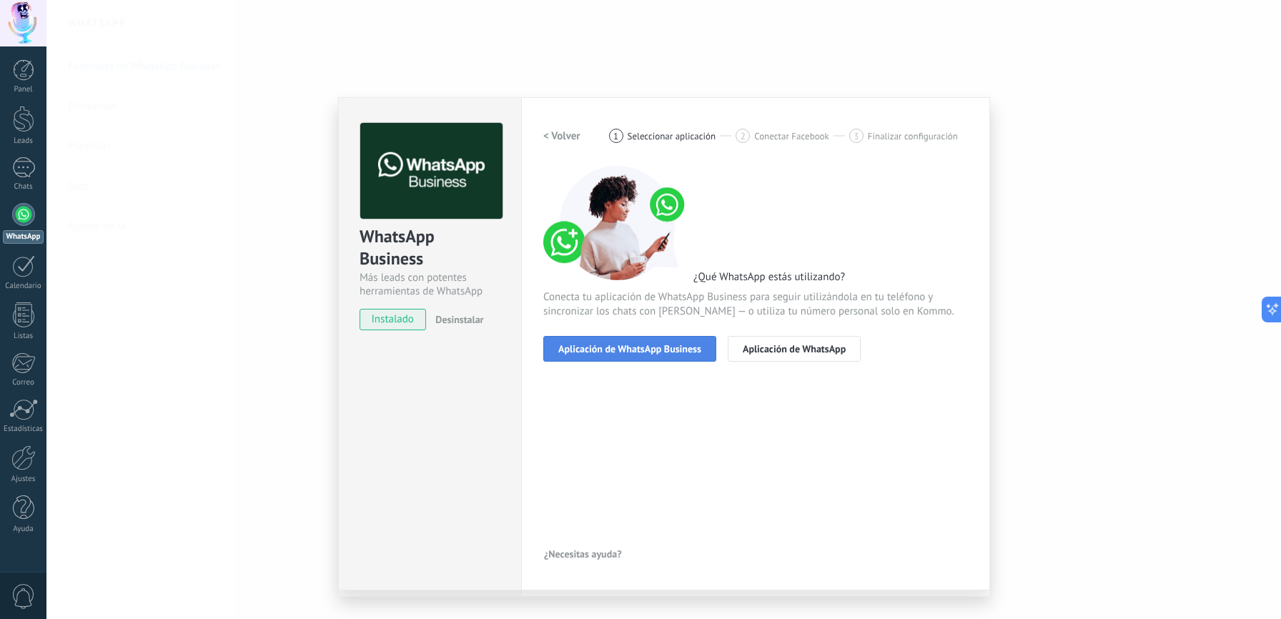
click at [670, 349] on span "Aplicación de WhatsApp Business" at bounding box center [629, 349] width 143 height 10
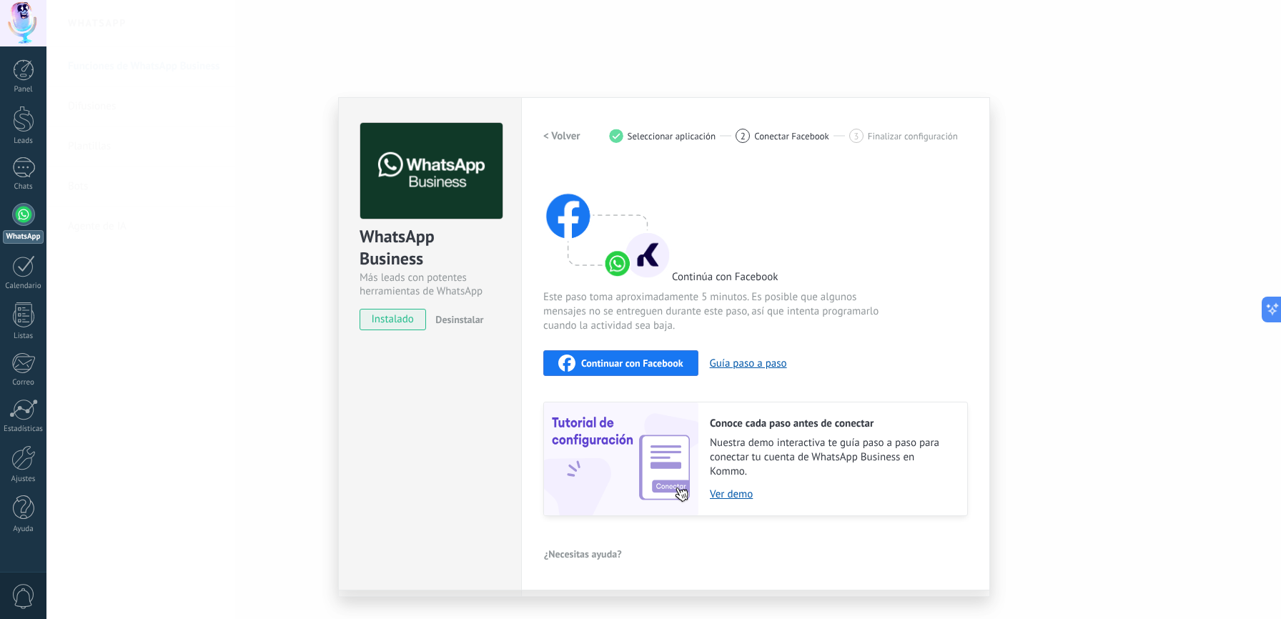
click at [620, 367] on span "Continuar con Facebook" at bounding box center [632, 363] width 102 height 10
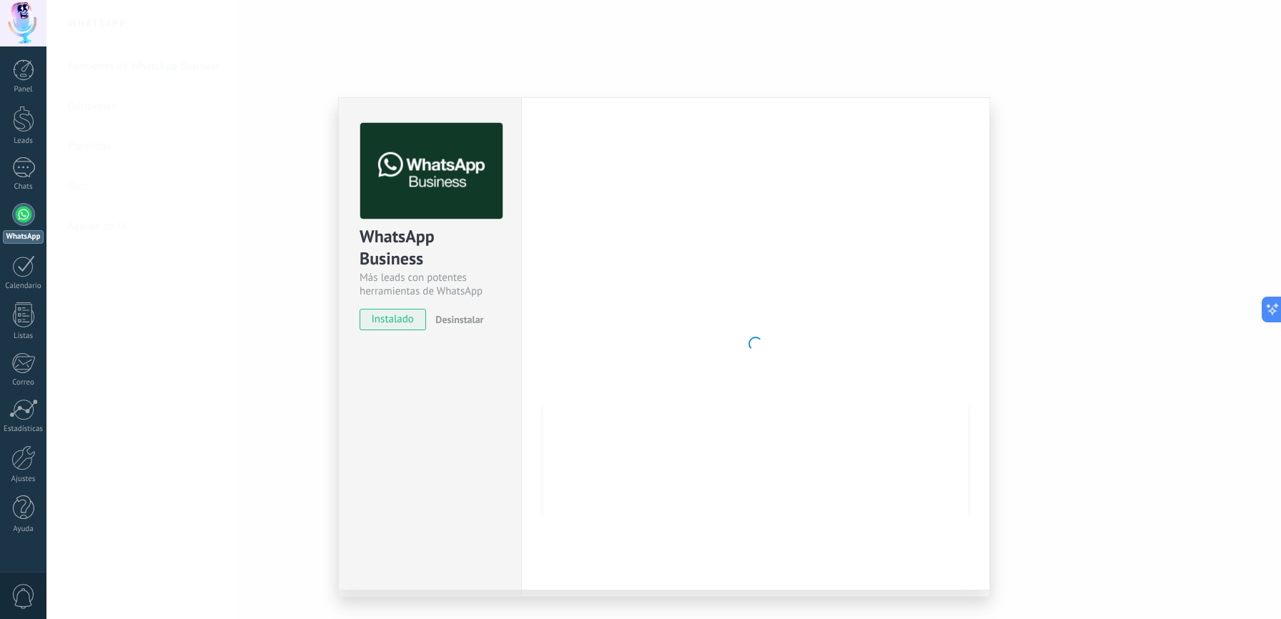
click at [21, 216] on div at bounding box center [23, 214] width 23 height 23
type textarea "*******"
